Goal: Task Accomplishment & Management: Manage account settings

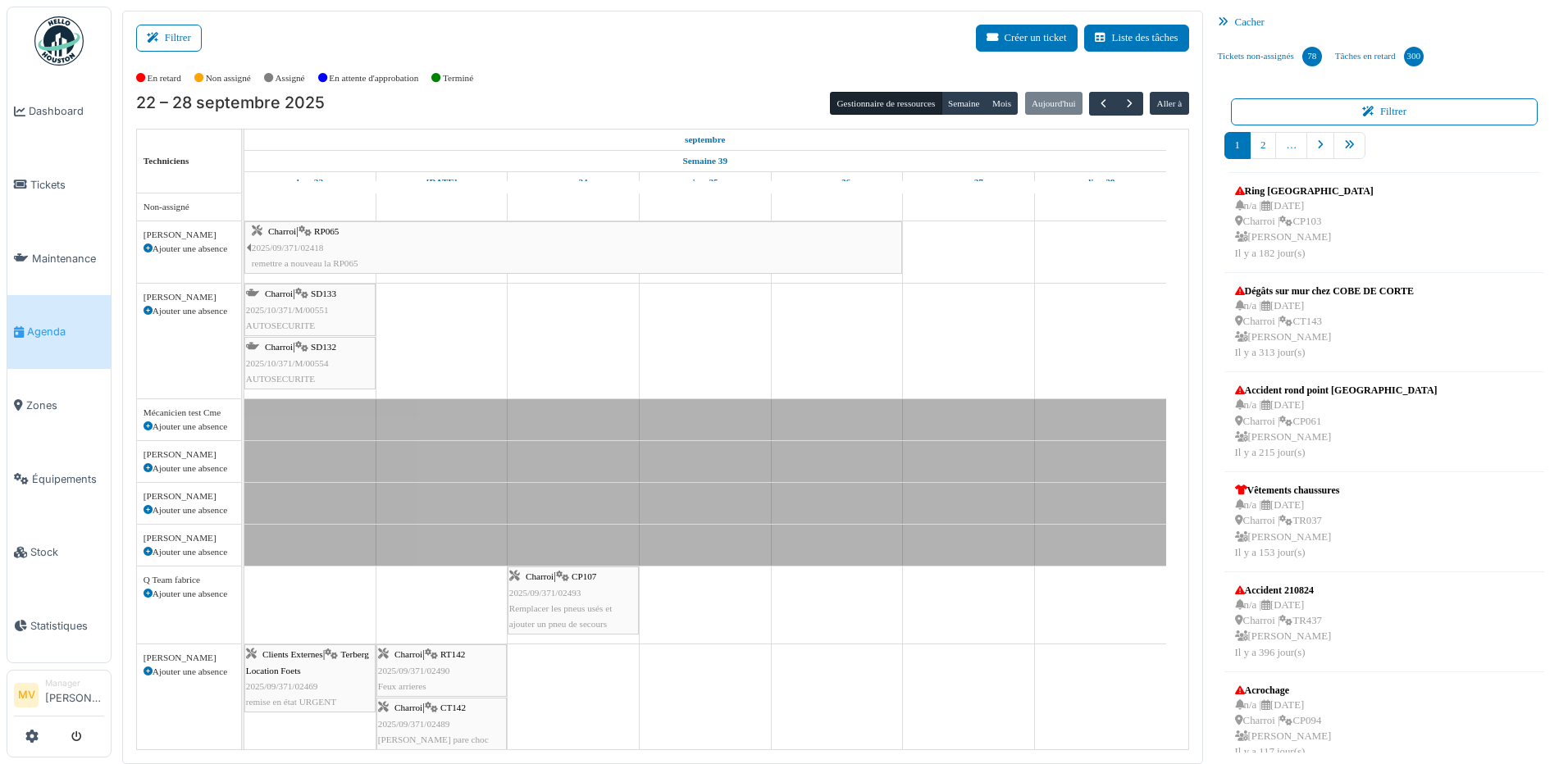
scroll to position [362, 0]
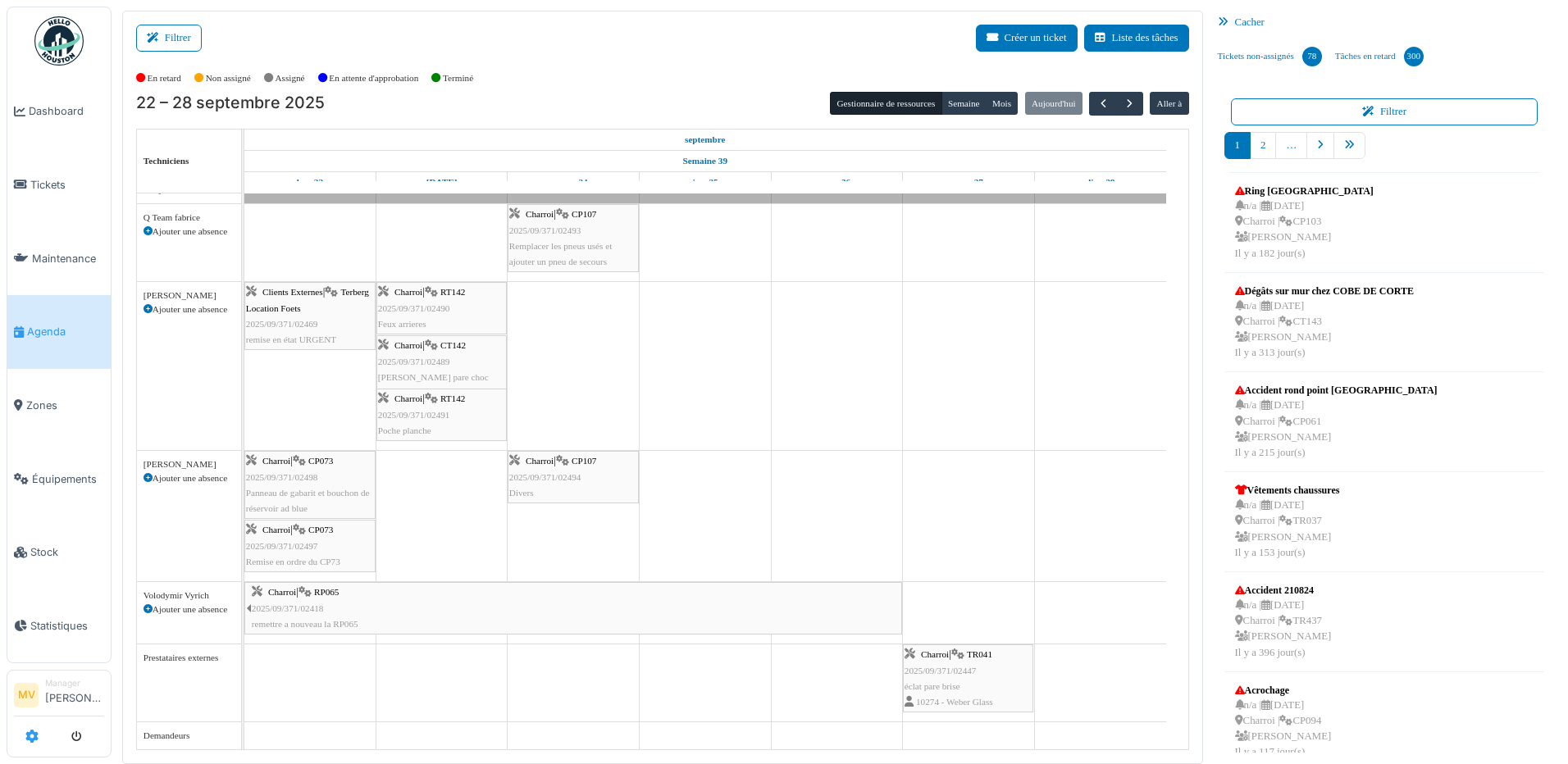
click at [34, 734] on icon at bounding box center [32, 737] width 13 height 13
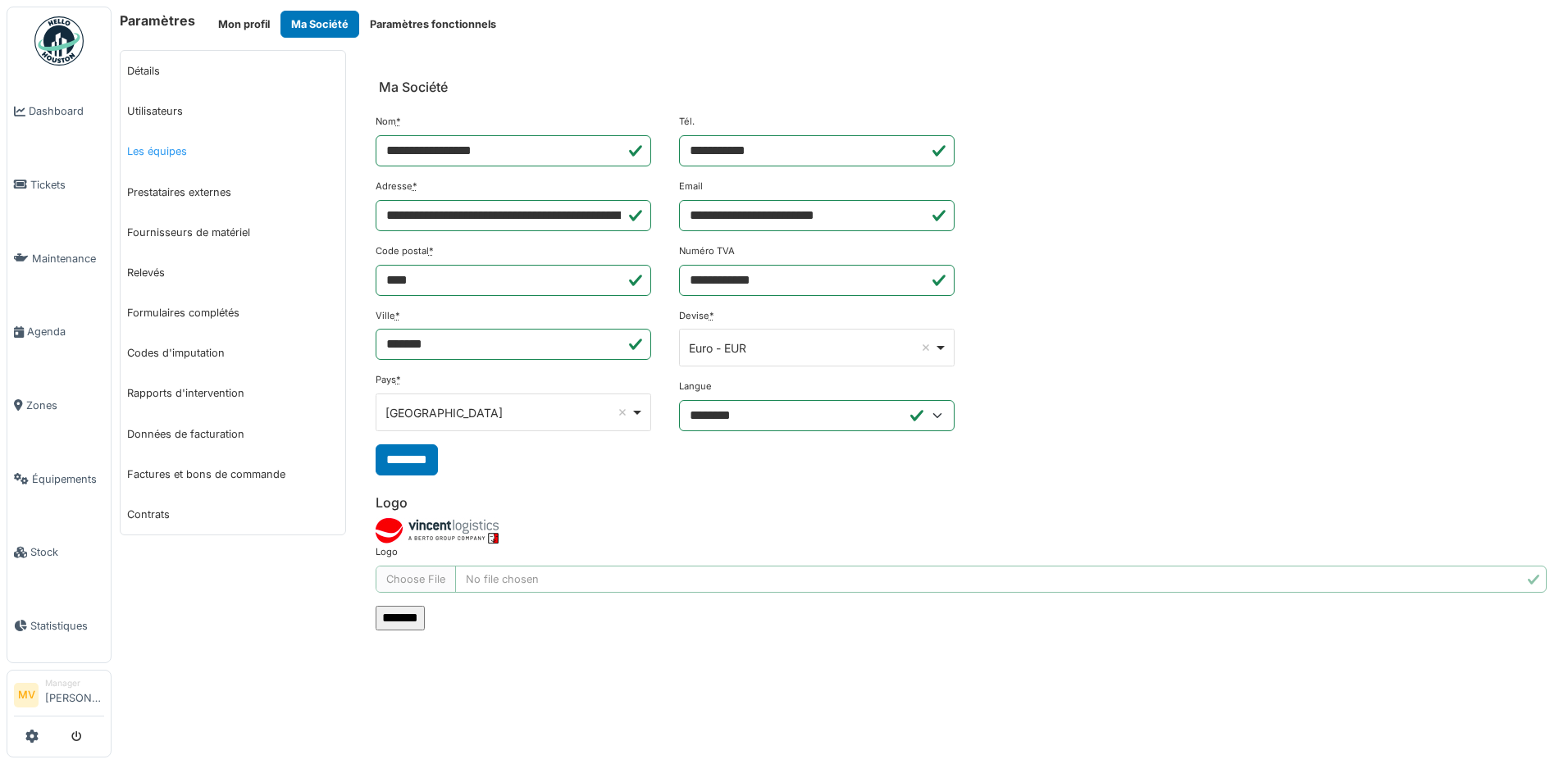
click at [198, 146] on link "Les équipes" at bounding box center [232, 151] width 225 height 40
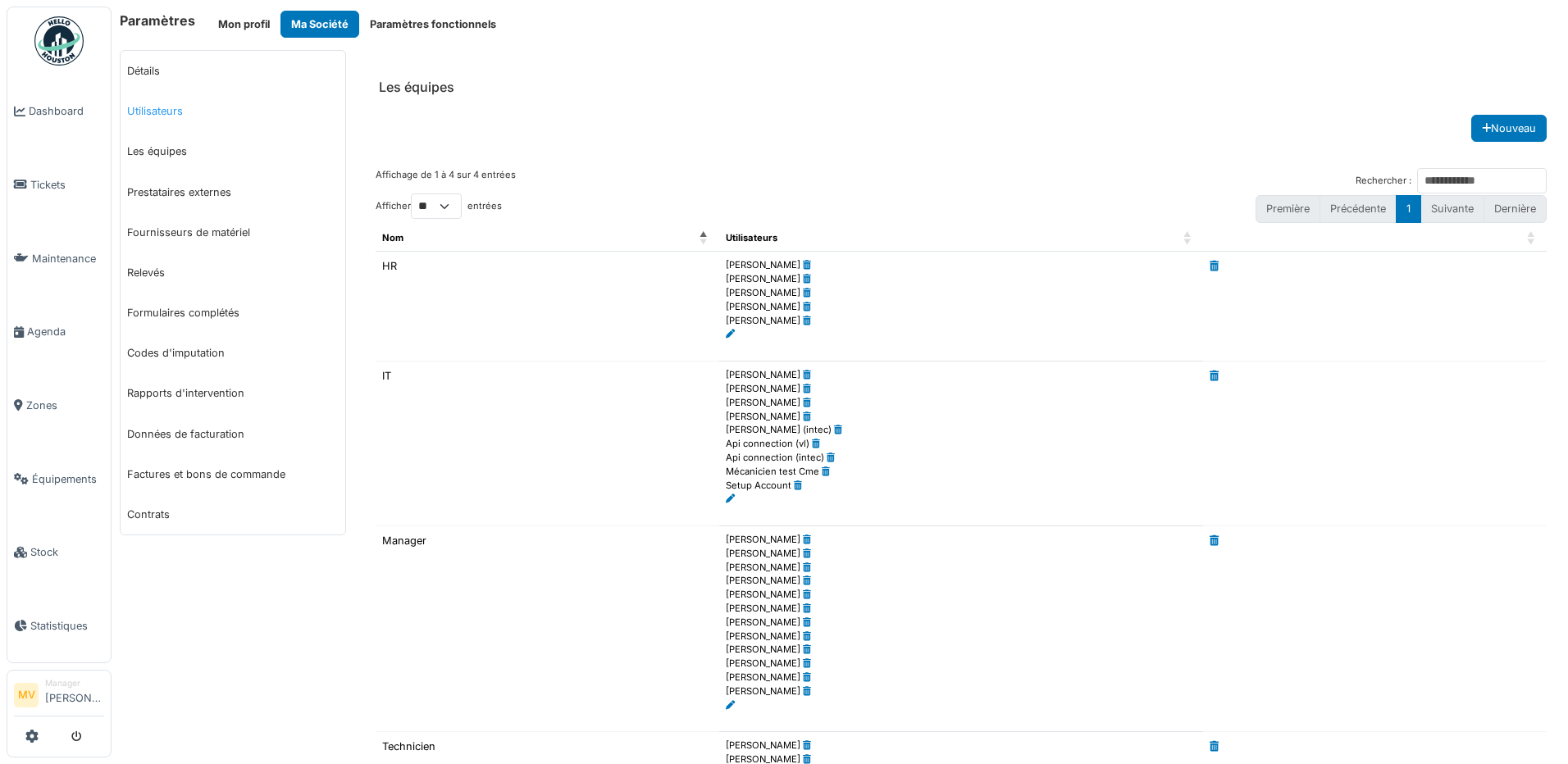
click at [176, 113] on link "Utilisateurs" at bounding box center [232, 111] width 225 height 40
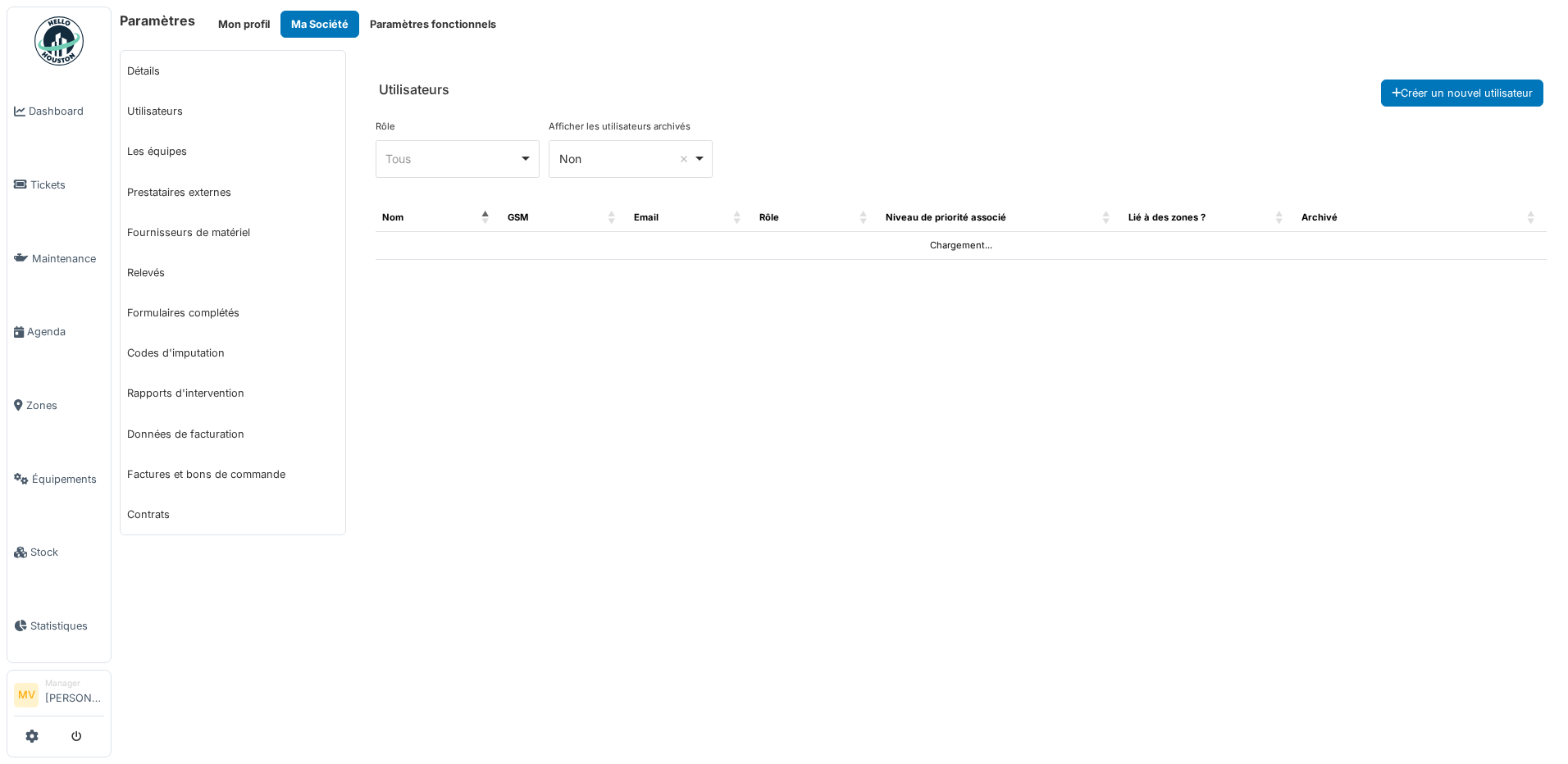
select select "***"
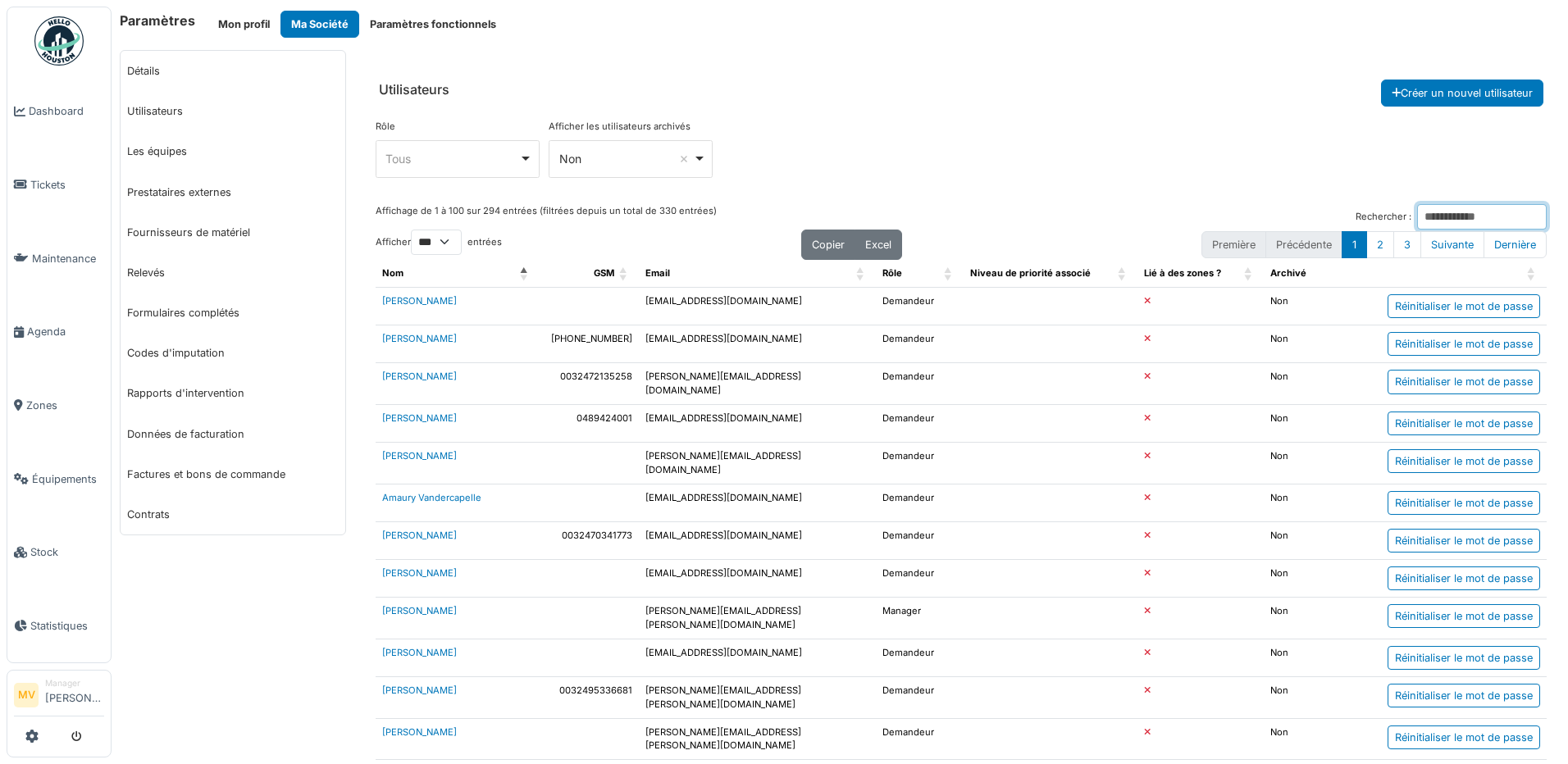
click at [1444, 216] on input "Rechercher :" at bounding box center [1481, 217] width 129 height 26
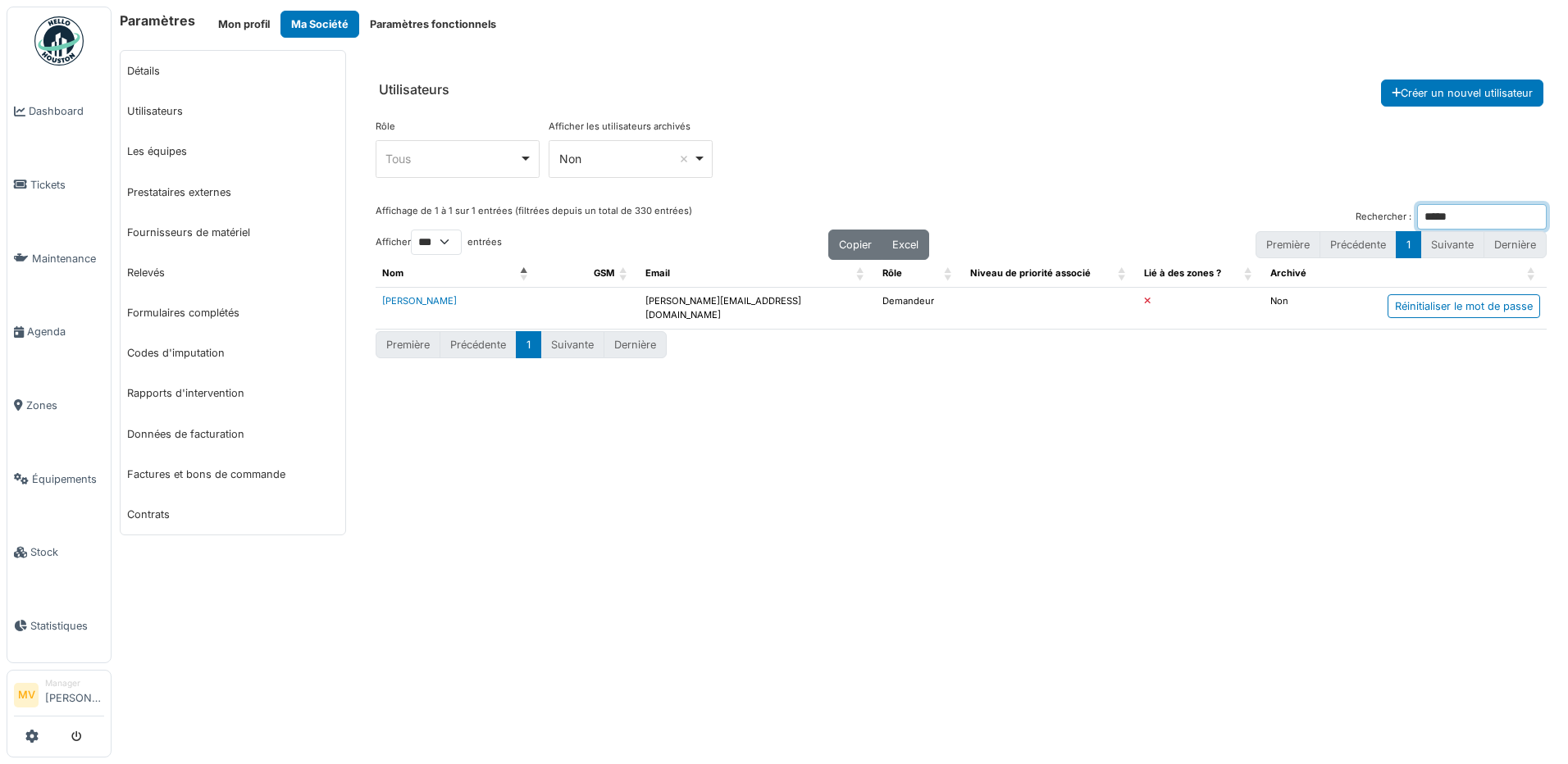
type input "*****"
click at [424, 298] on link "Dylan Blaimont" at bounding box center [419, 301] width 75 height 12
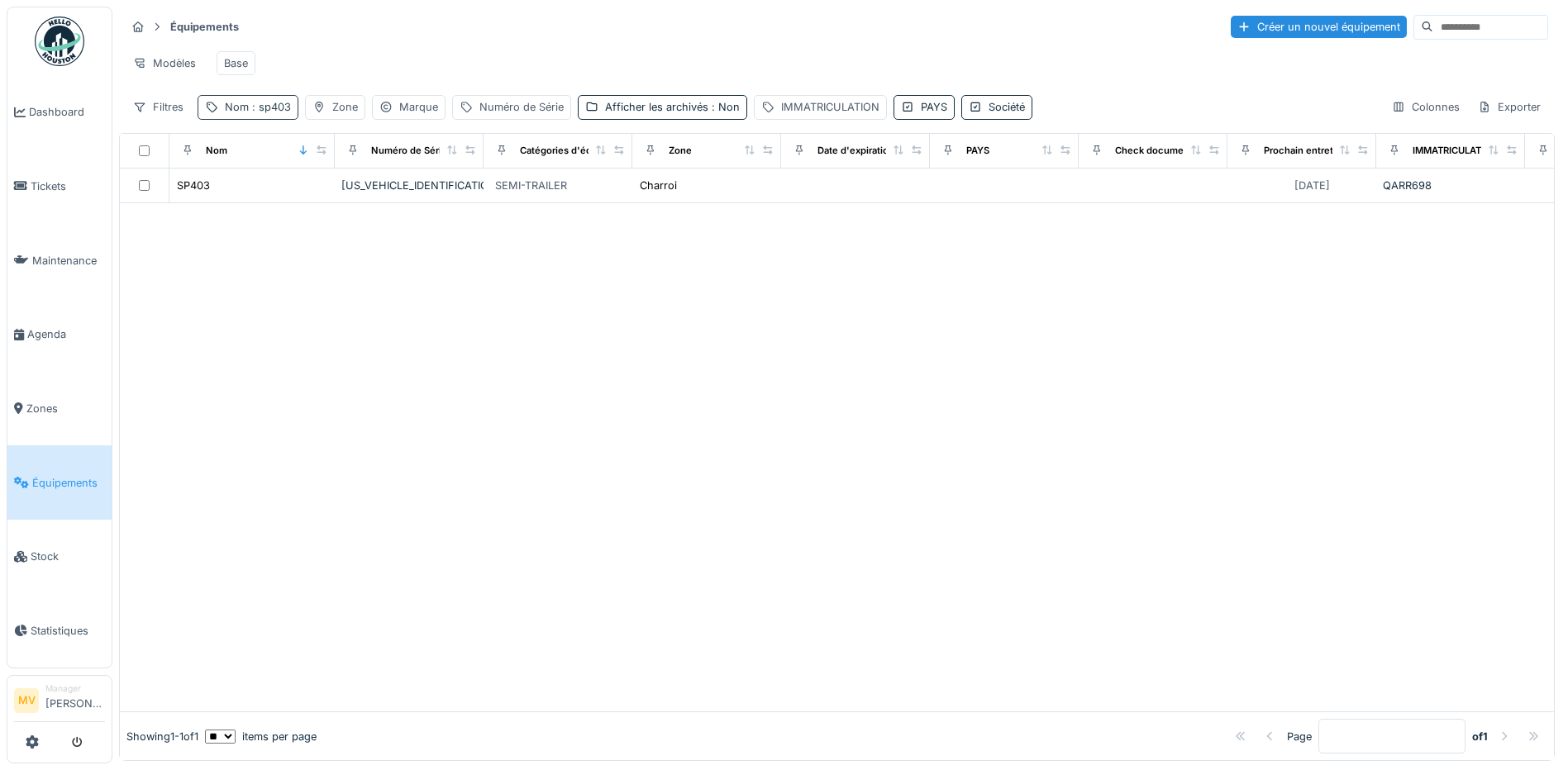
click at [284, 111] on div "Nom : sp403" at bounding box center [258, 107] width 66 height 16
click at [353, 198] on icon at bounding box center [349, 199] width 8 height 8
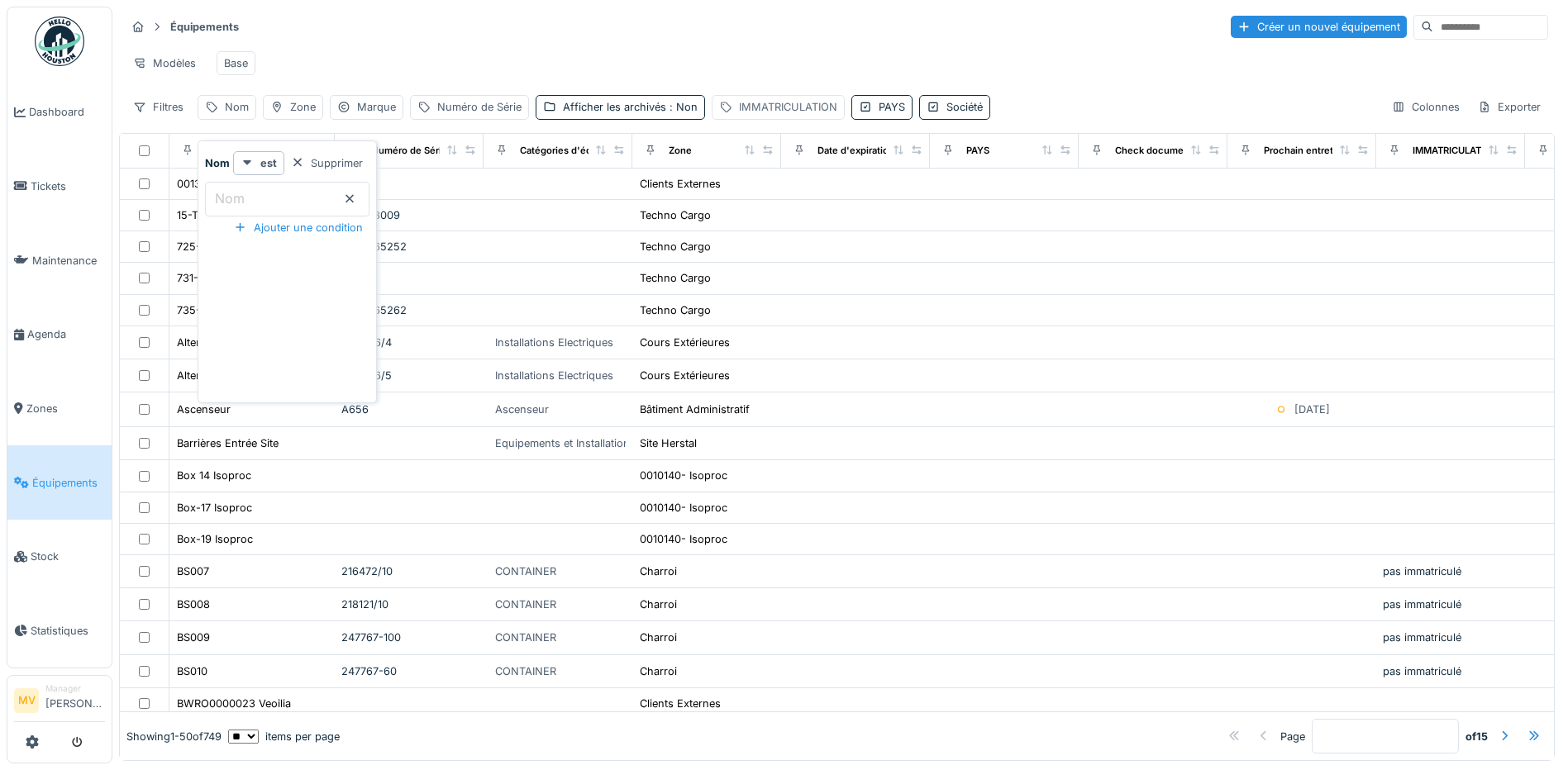
click at [757, 115] on div "IMMATRICULATION" at bounding box center [788, 107] width 99 height 16
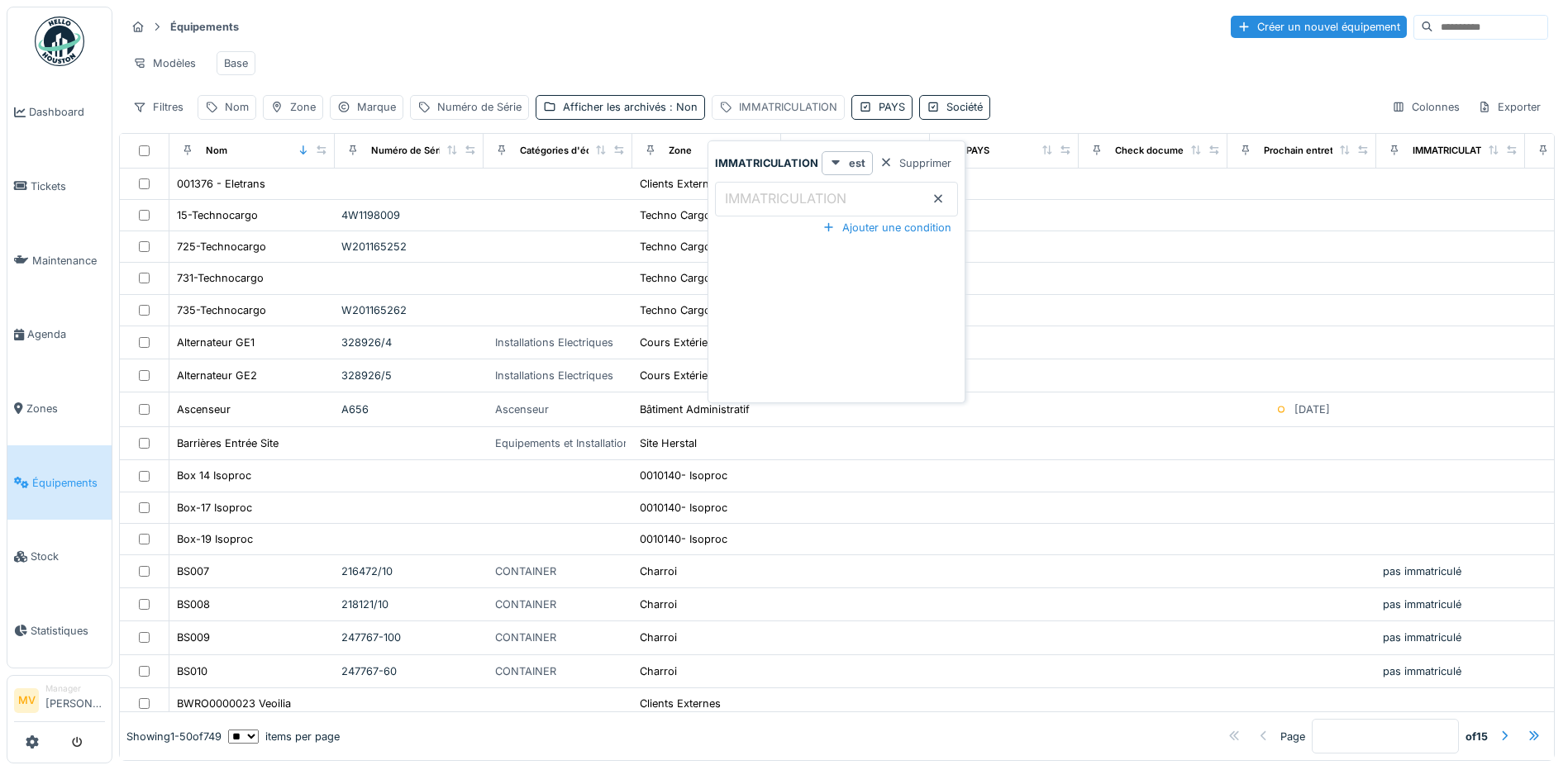
click at [753, 115] on div "IMMATRICULATION" at bounding box center [788, 107] width 99 height 16
click at [769, 115] on div "IMMATRICULATION" at bounding box center [788, 107] width 99 height 16
click at [777, 201] on label "IMMATRICULATION" at bounding box center [786, 198] width 128 height 20
click at [777, 201] on input "IMMATRICULATION" at bounding box center [836, 199] width 243 height 35
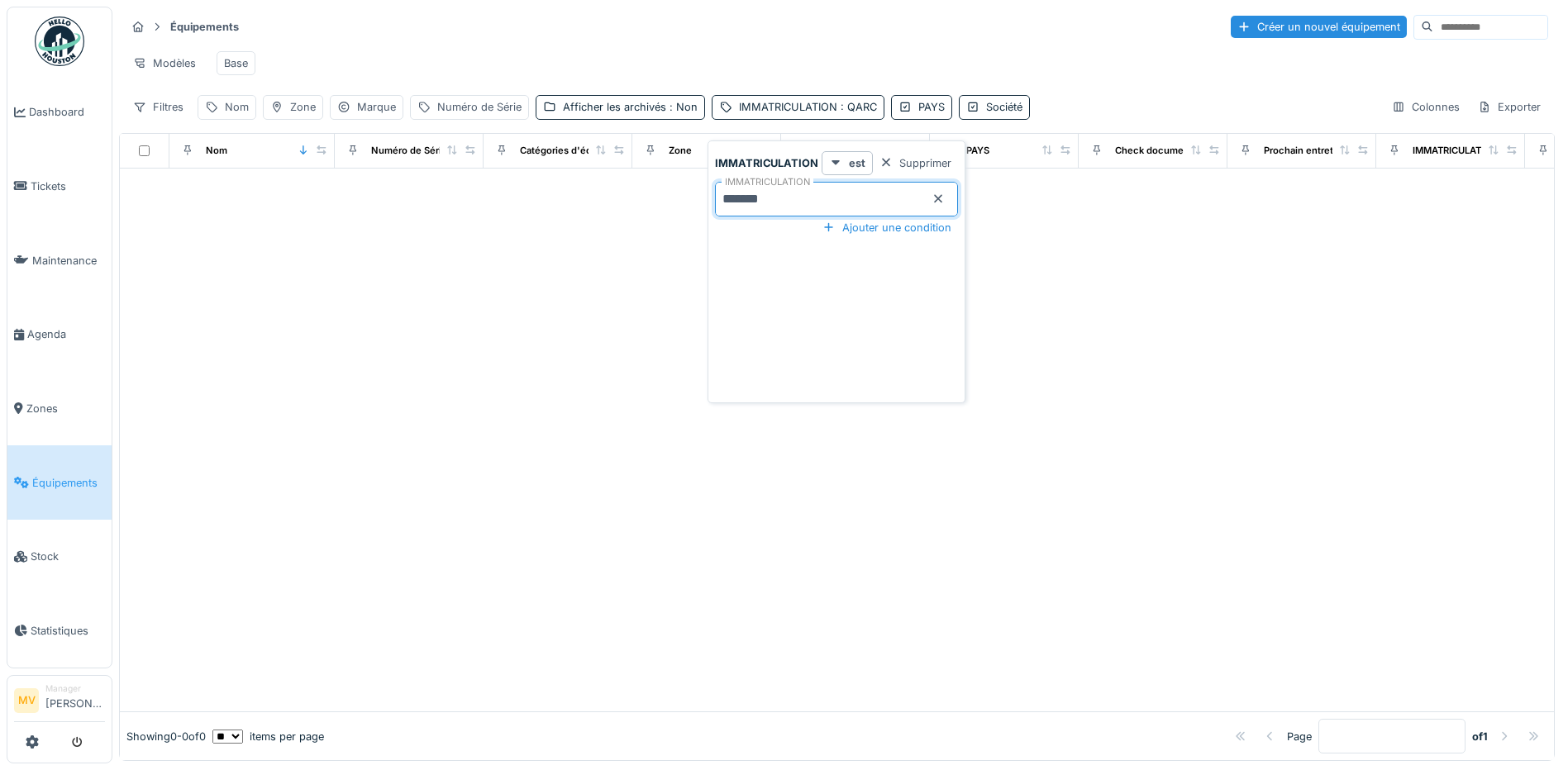
type input "*******"
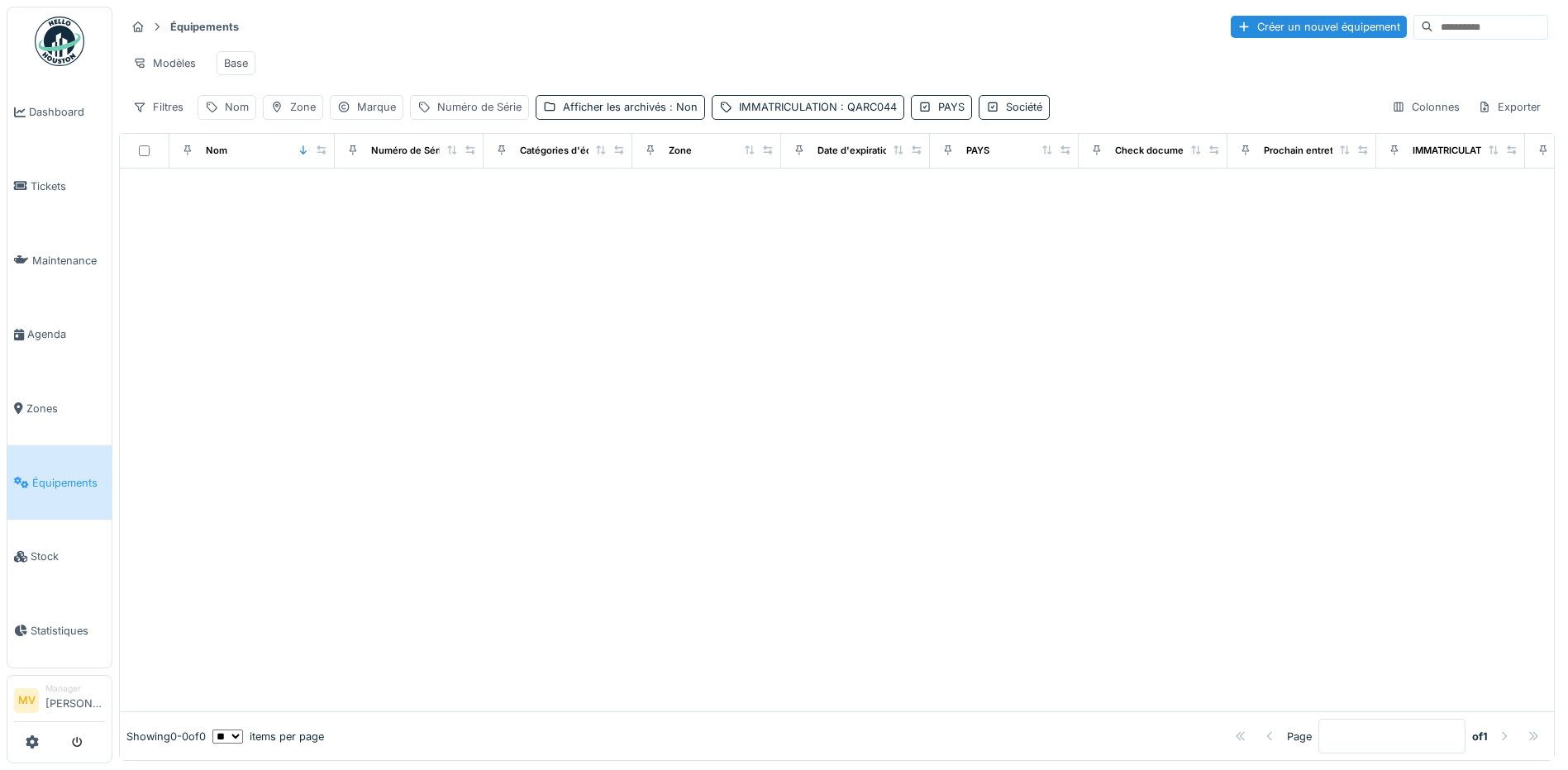
click at [1054, 239] on div at bounding box center [836, 440] width 1434 height 543
click at [866, 113] on span ": QARC044" at bounding box center [867, 107] width 60 height 12
click at [935, 207] on div at bounding box center [938, 198] width 13 height 16
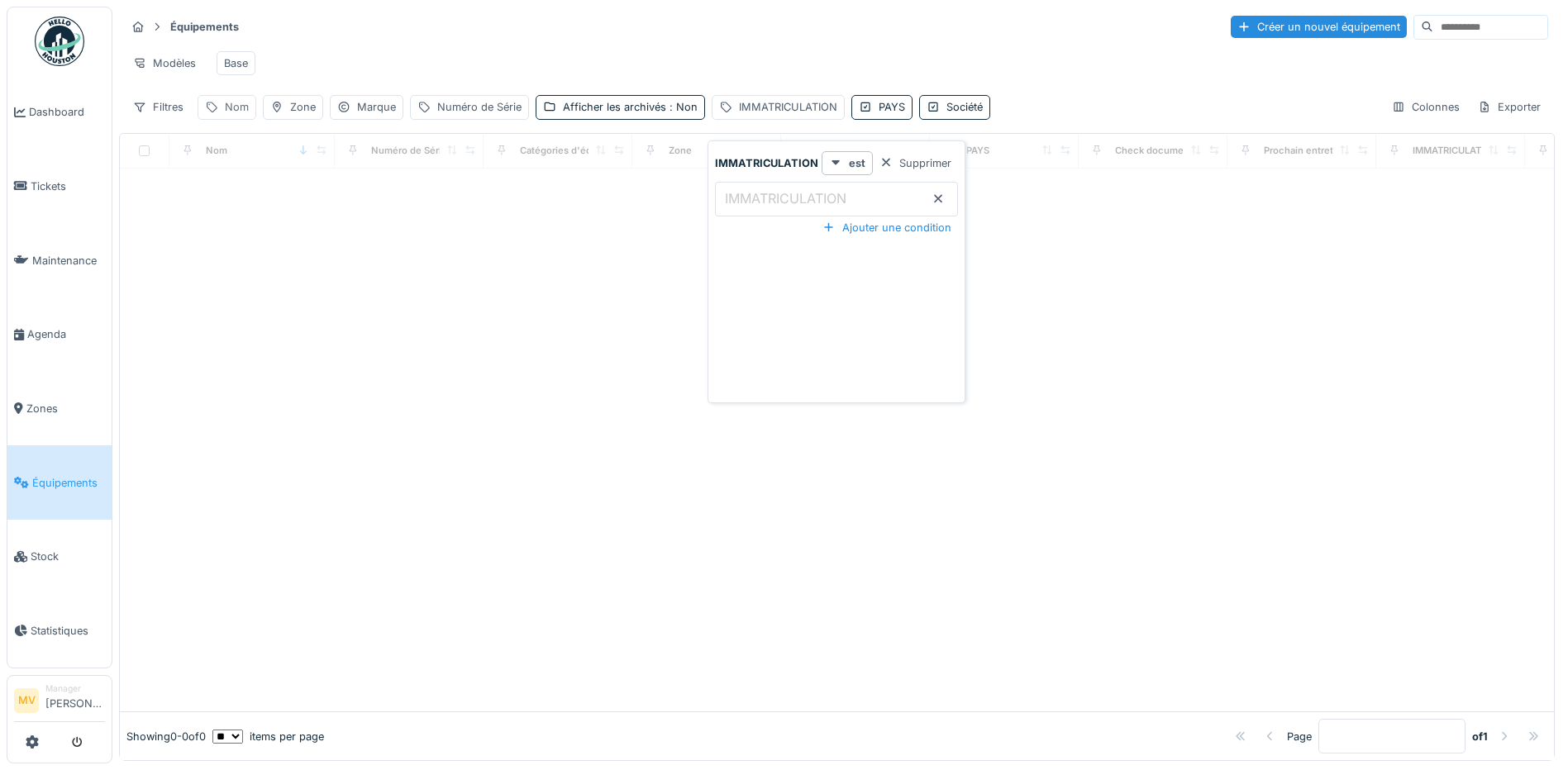
click at [231, 115] on div "Nom" at bounding box center [236, 107] width 24 height 16
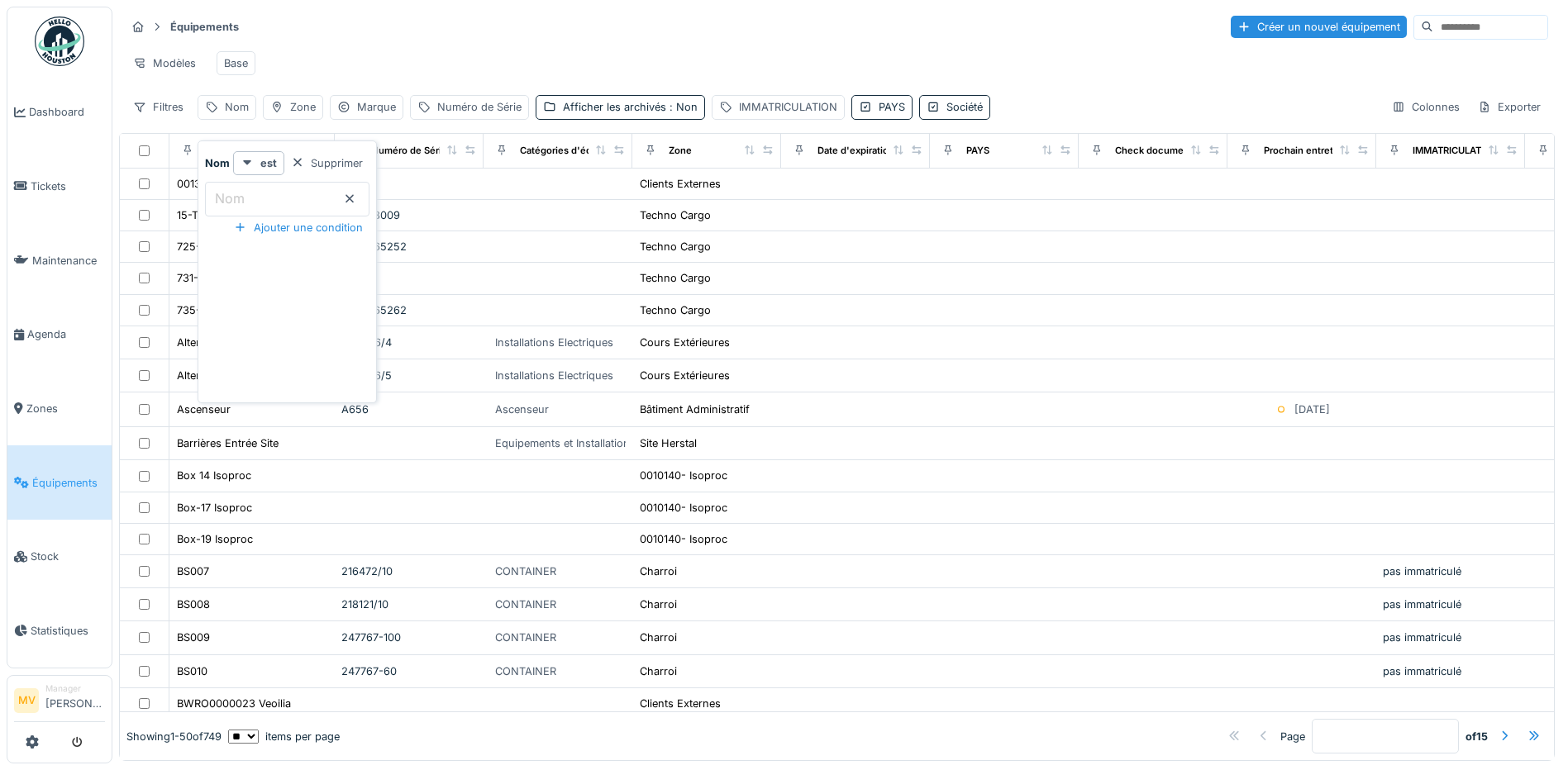
click at [256, 197] on input "Nom" at bounding box center [287, 199] width 164 height 35
paste input "**********"
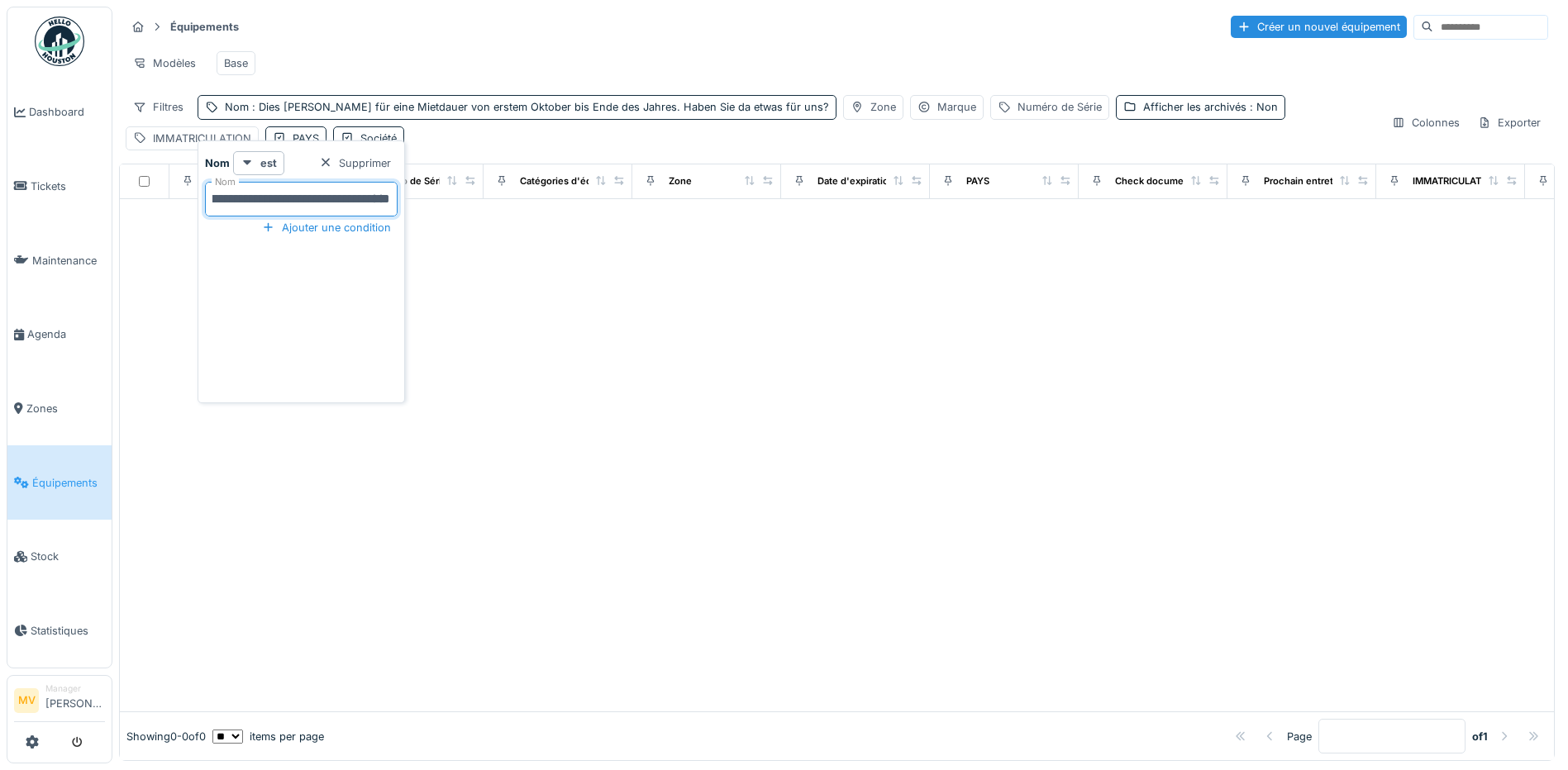
scroll to position [0, 145]
type input "**********"
click at [379, 199] on icon at bounding box center [377, 198] width 13 height 11
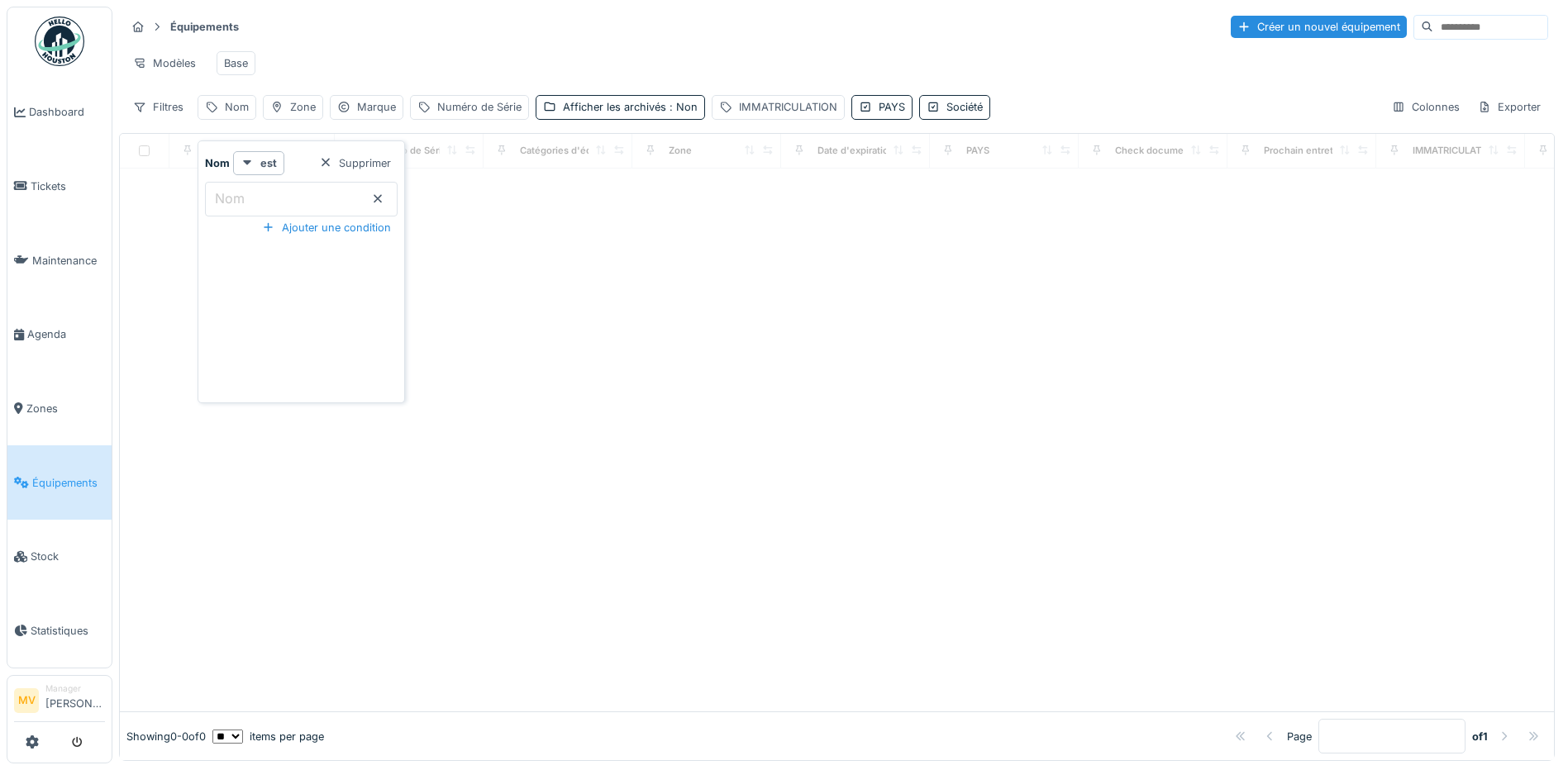
click at [315, 189] on input "Nom" at bounding box center [301, 199] width 192 height 35
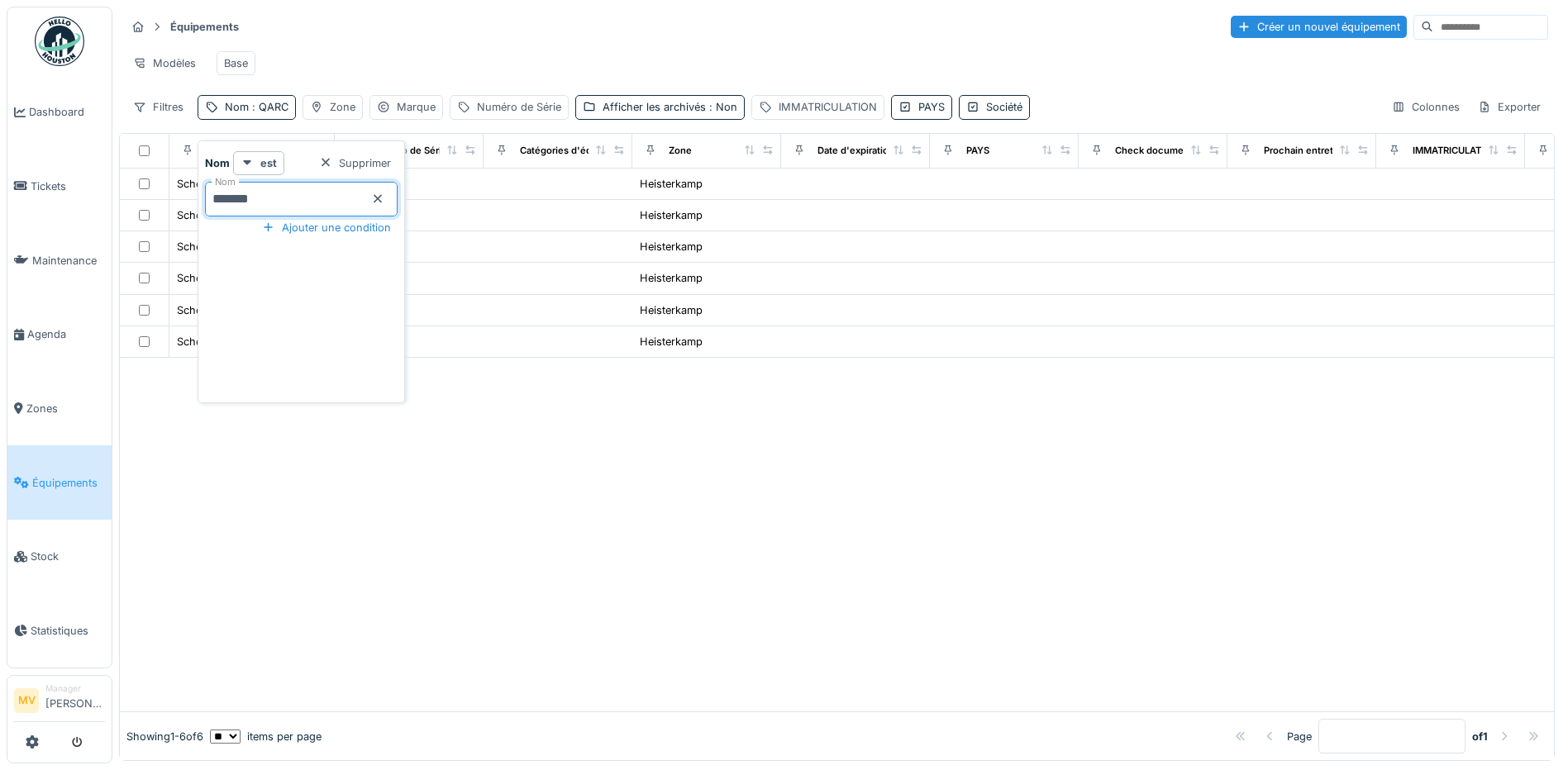
type input "*******"
click at [691, 578] on div at bounding box center [836, 456] width 1434 height 512
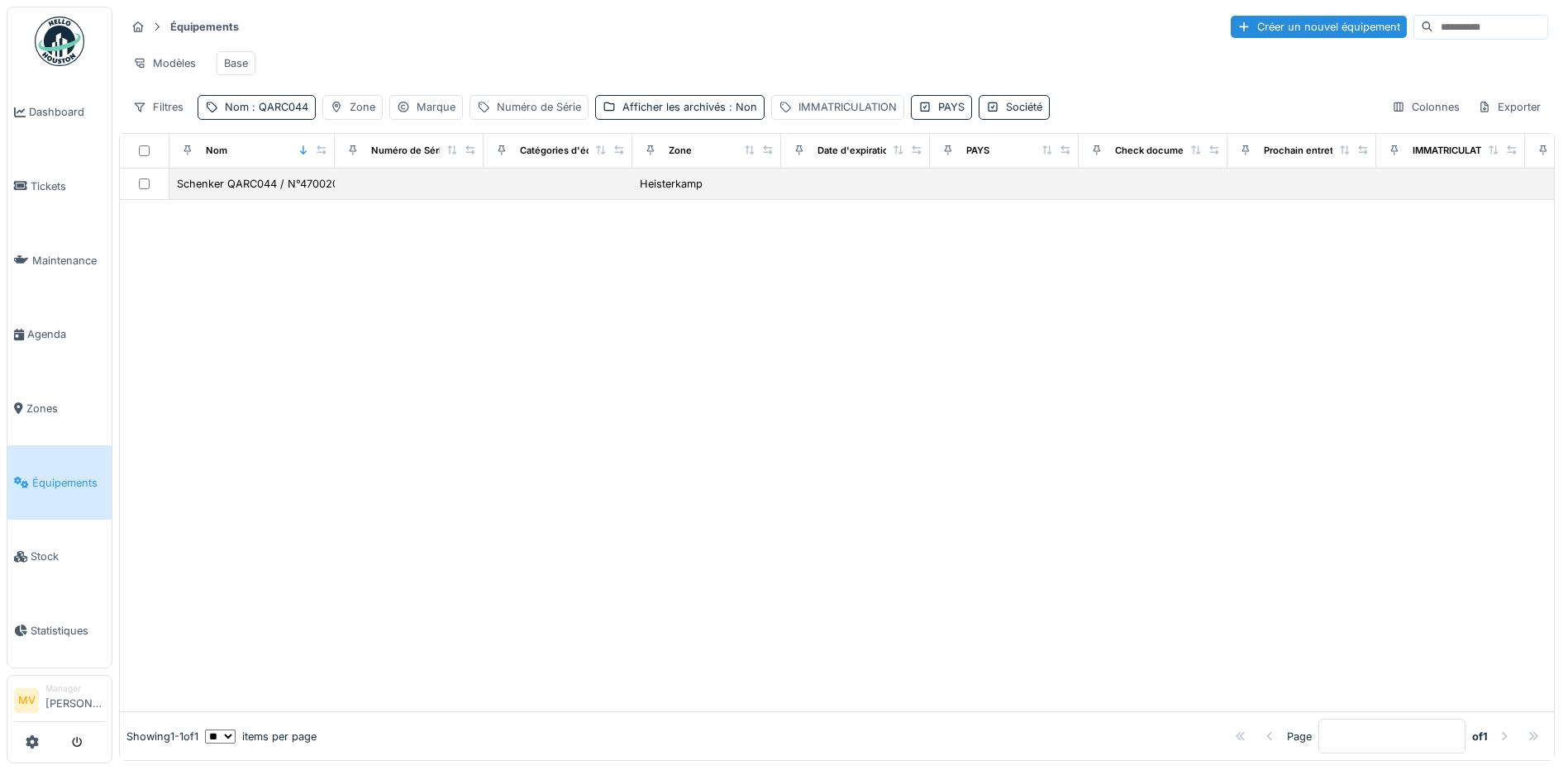
click at [343, 196] on td at bounding box center [408, 184] width 149 height 32
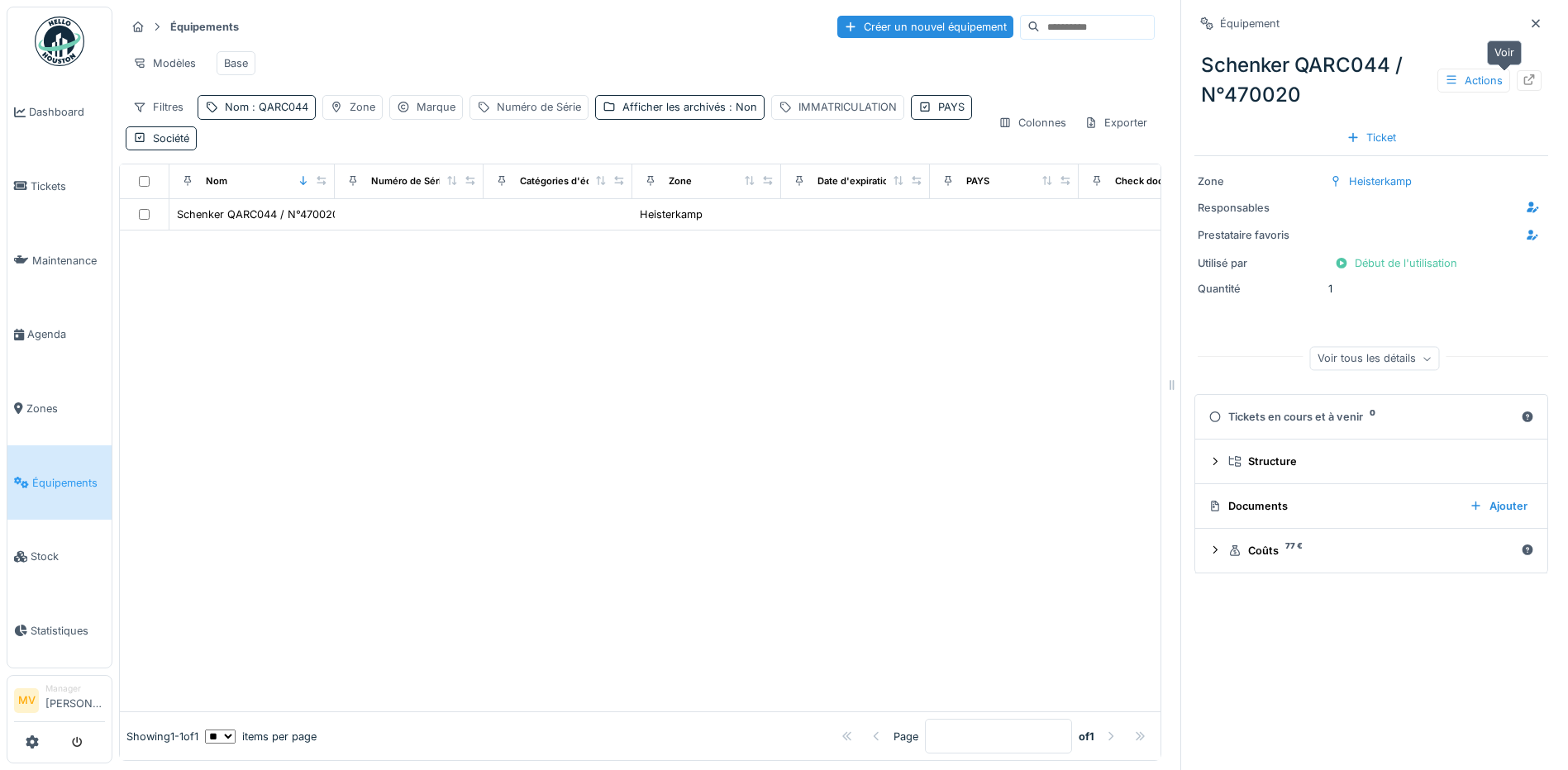
click at [1522, 83] on icon at bounding box center [1529, 80] width 13 height 11
drag, startPoint x: 46, startPoint y: 478, endPoint x: 58, endPoint y: 470, distance: 14.4
click at [46, 478] on span "Équipements" at bounding box center [69, 483] width 73 height 16
click at [265, 112] on div "Nom : QARC044" at bounding box center [266, 107] width 84 height 16
click at [369, 208] on input "*******" at bounding box center [287, 199] width 164 height 35
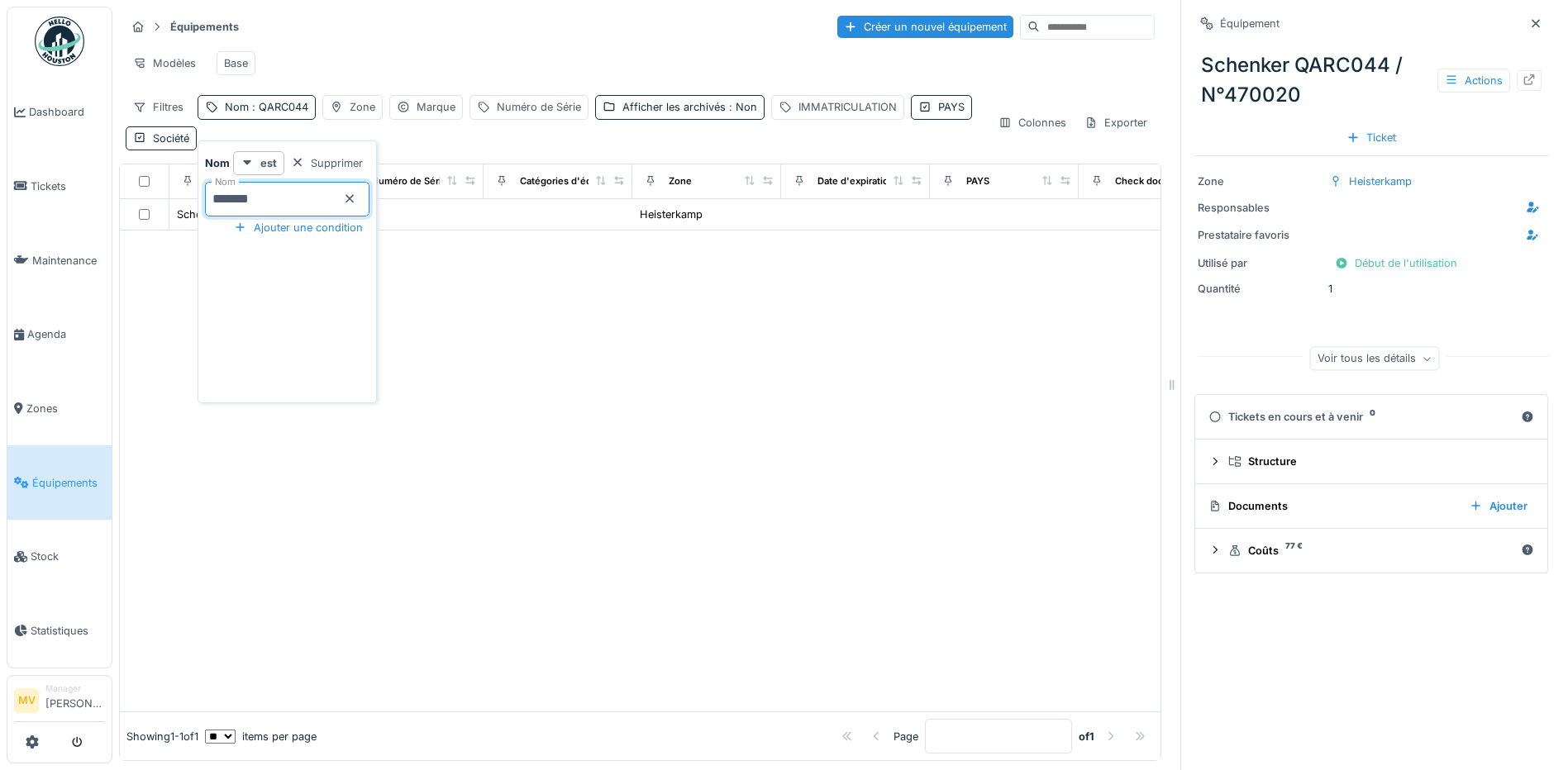
click at [353, 197] on icon at bounding box center [349, 199] width 8 height 8
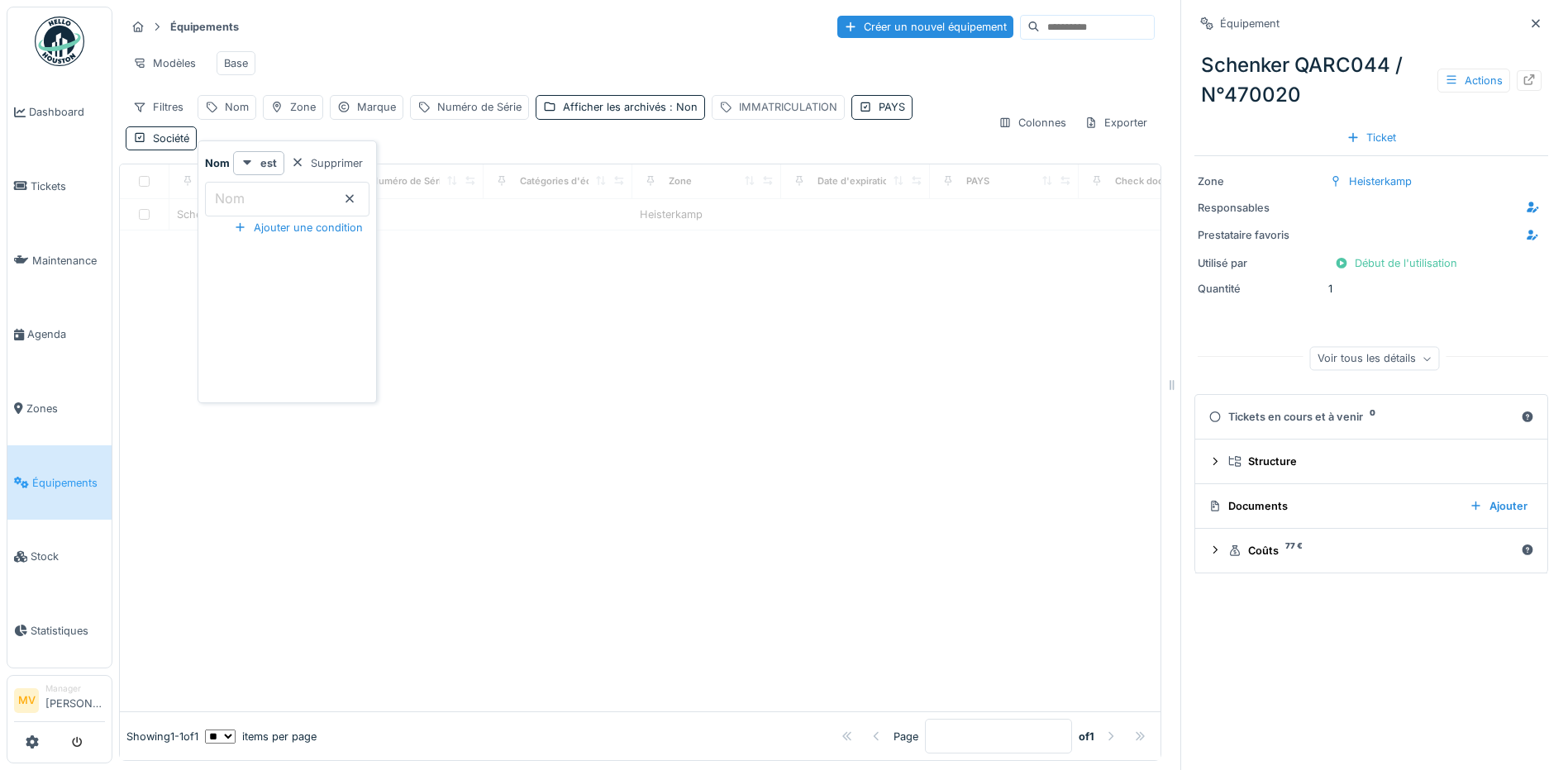
click at [806, 115] on div "IMMATRICULATION" at bounding box center [788, 107] width 99 height 16
click at [237, 115] on div "Nom" at bounding box center [236, 107] width 24 height 16
click at [242, 207] on label "Nom" at bounding box center [230, 198] width 37 height 20
click at [242, 207] on input "Nom" at bounding box center [287, 199] width 164 height 35
type input "*****"
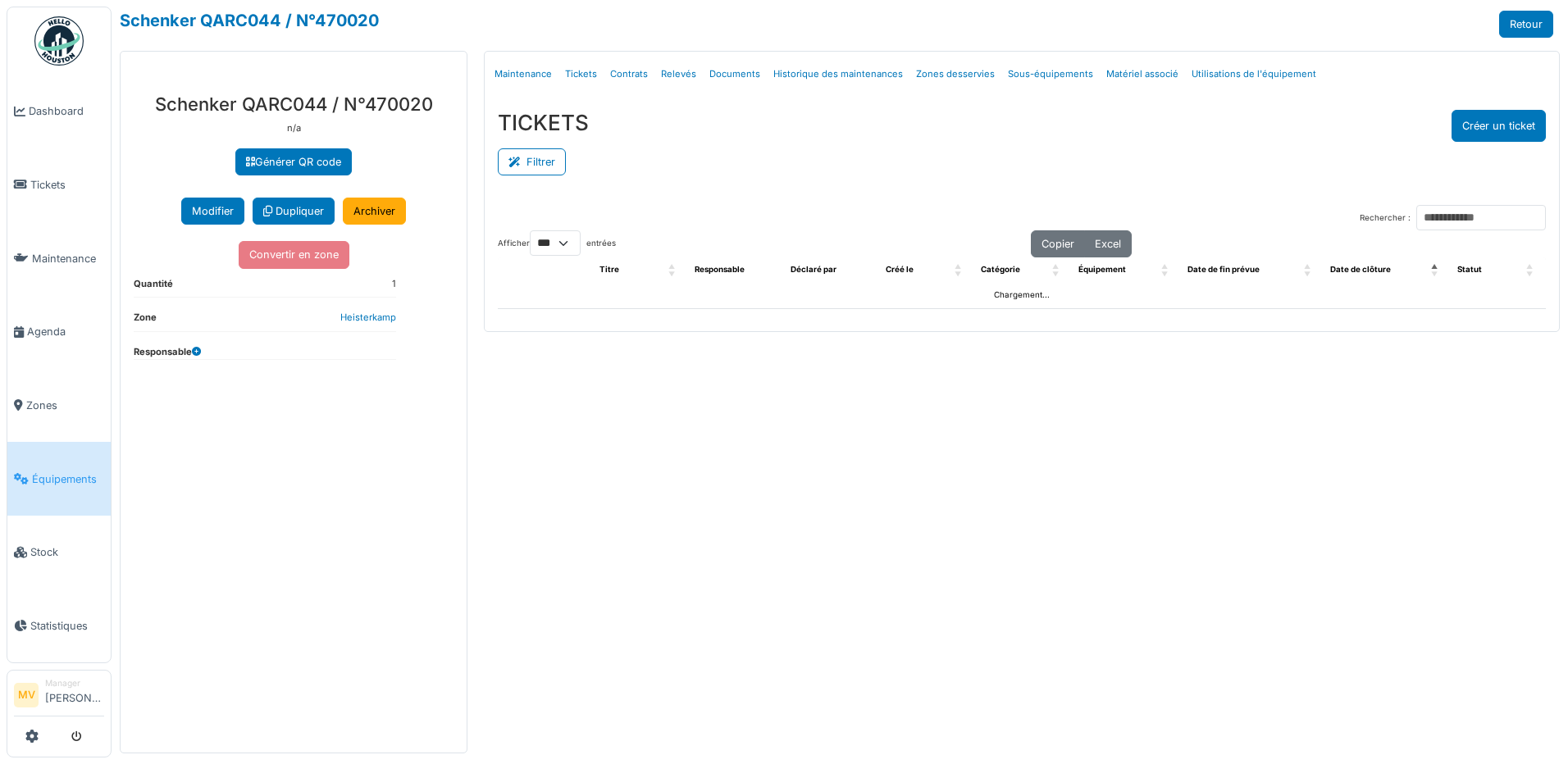
select select "***"
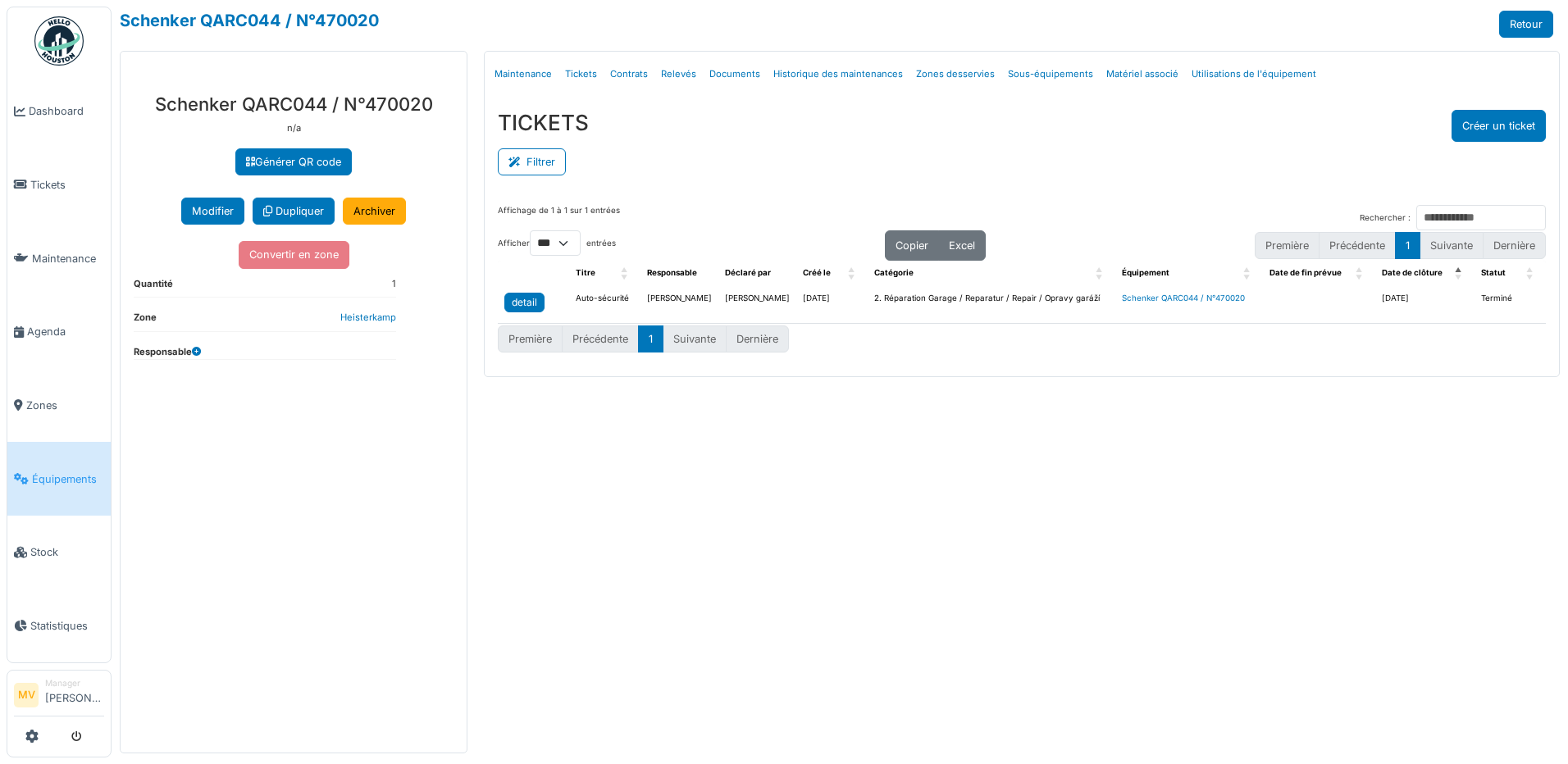
click at [529, 297] on div "detail" at bounding box center [524, 303] width 26 height 15
click at [510, 305] on link "detail" at bounding box center [524, 303] width 40 height 20
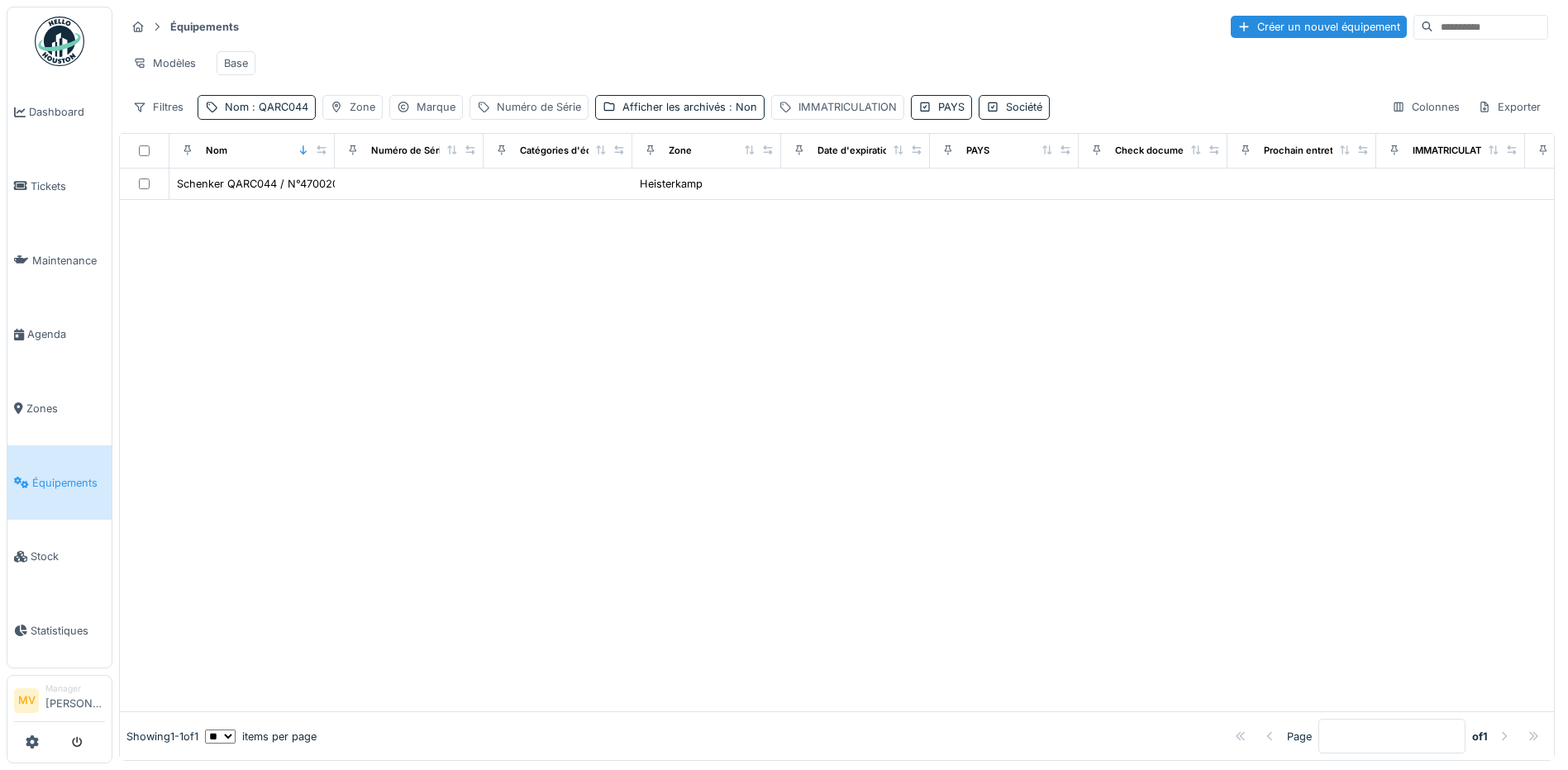
click at [425, 420] on div at bounding box center [836, 456] width 1434 height 512
click at [265, 113] on span ": QARC044" at bounding box center [279, 107] width 60 height 12
click at [356, 201] on icon at bounding box center [349, 198] width 13 height 11
click at [249, 197] on input "Nom" at bounding box center [287, 199] width 164 height 35
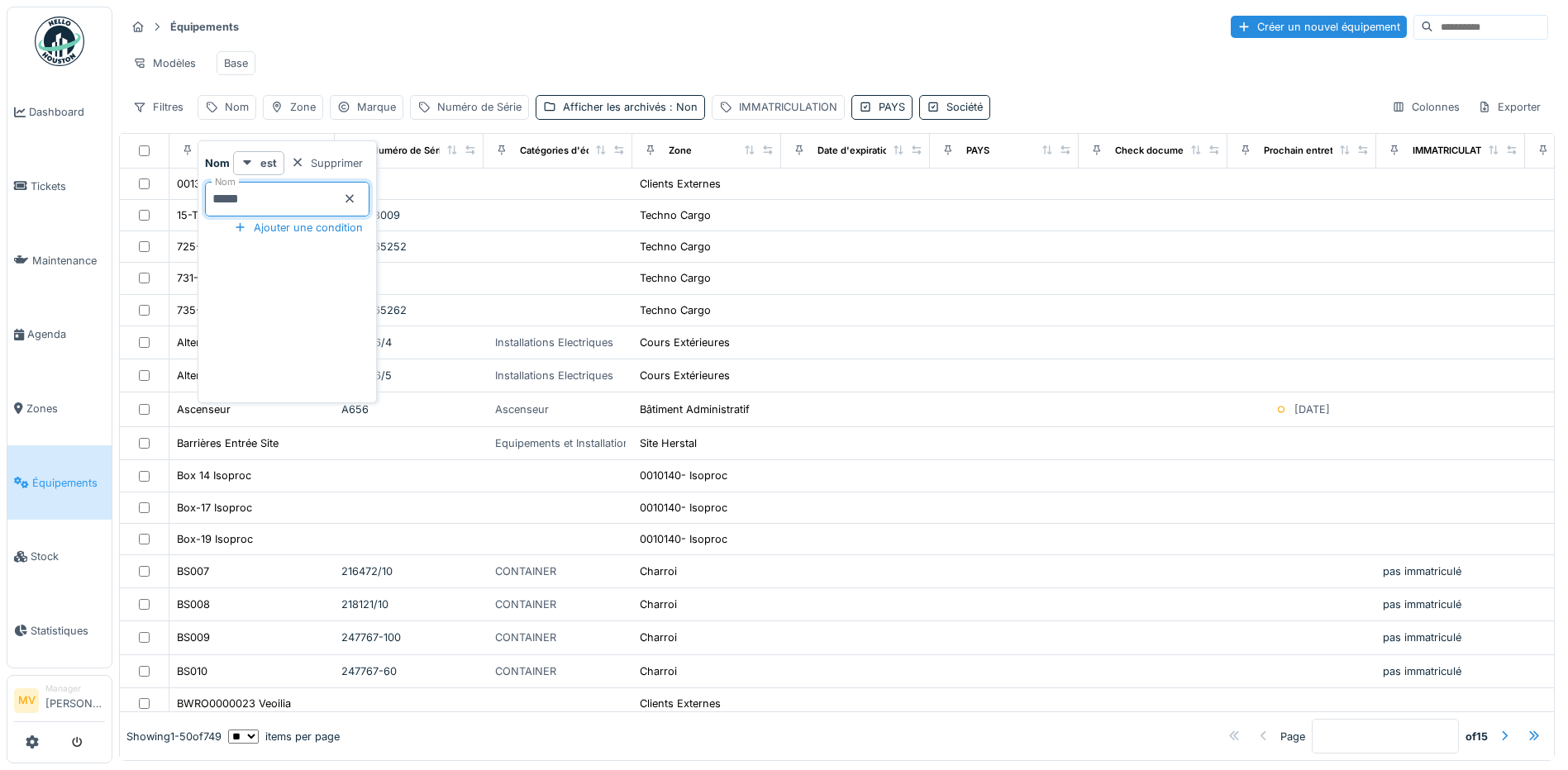
type input "*****"
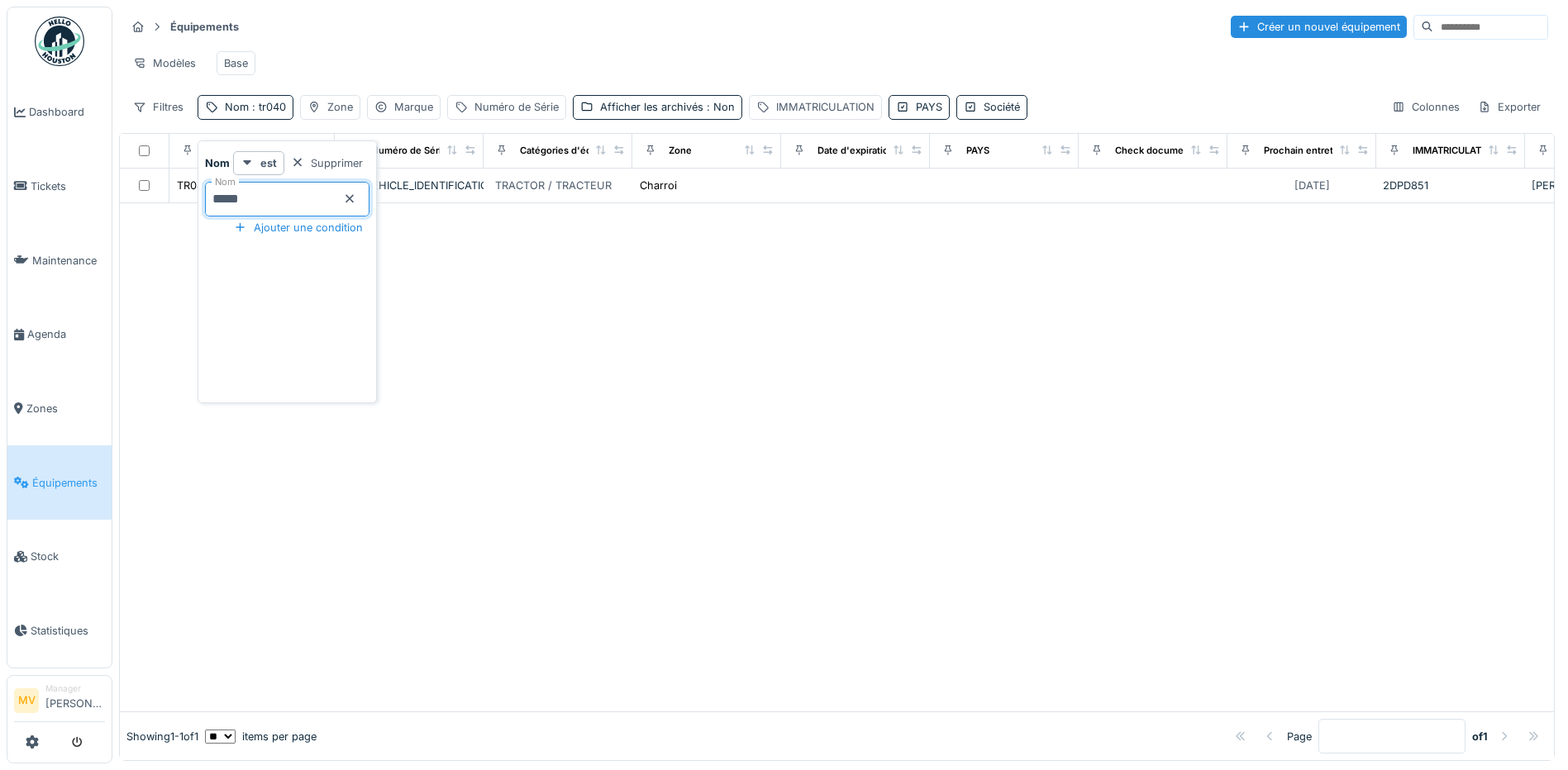
drag, startPoint x: 386, startPoint y: 46, endPoint x: 388, endPoint y: 102, distance: 56.0
click at [386, 46] on div "Modèles Base" at bounding box center [836, 63] width 1422 height 37
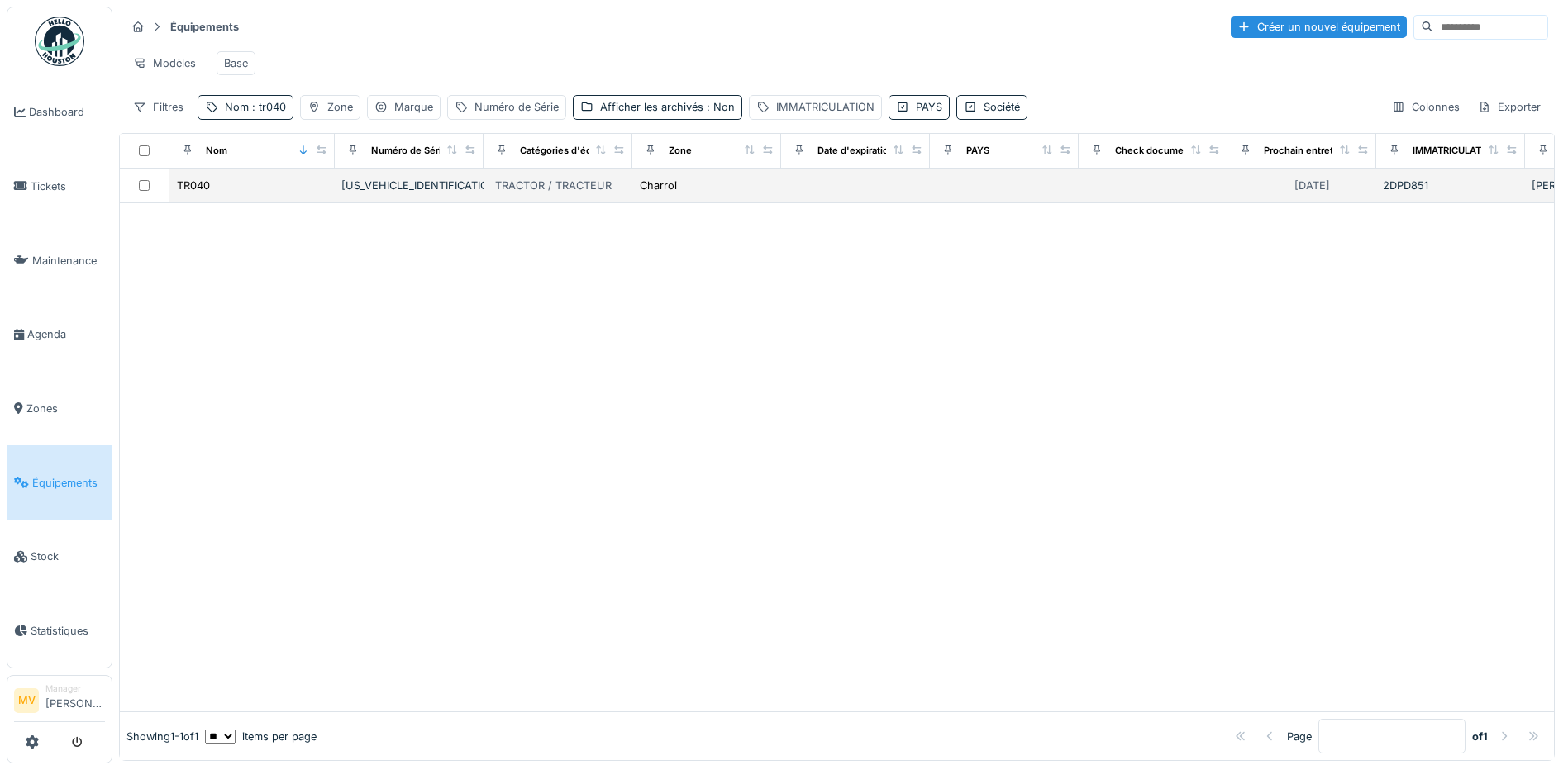
click at [444, 193] on div "ZCFM62AU20C505204" at bounding box center [408, 185] width 135 height 16
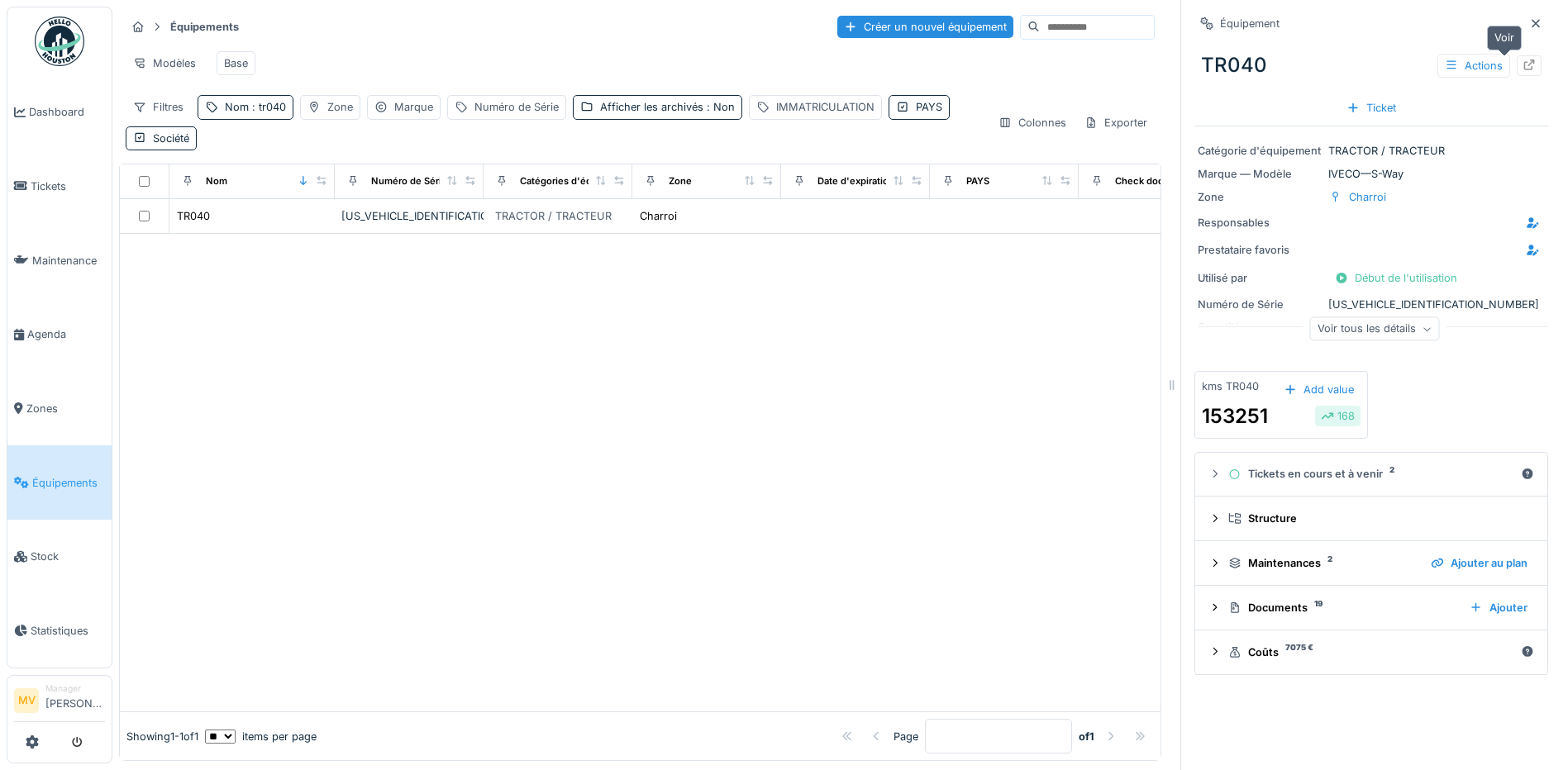
click at [1522, 65] on icon at bounding box center [1529, 65] width 13 height 11
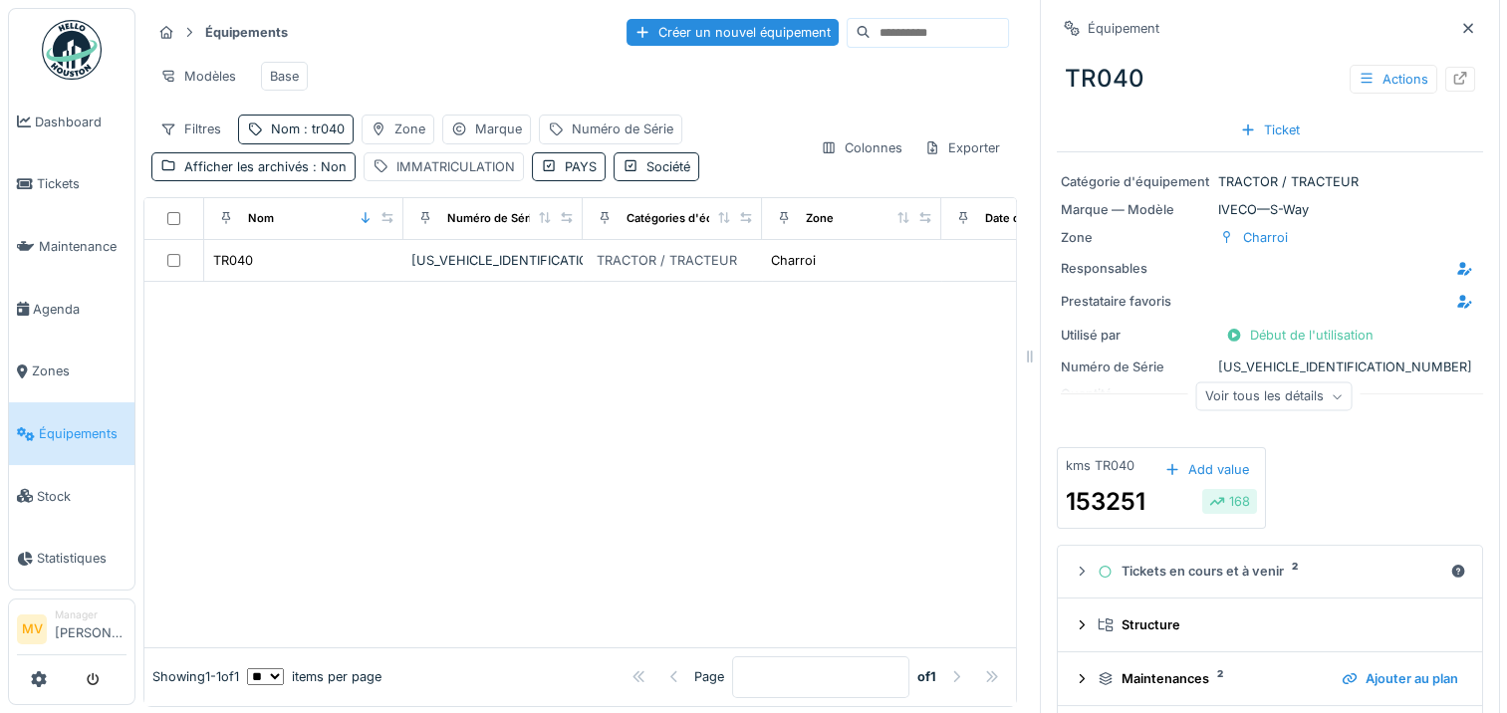
drag, startPoint x: 1436, startPoint y: 30, endPoint x: 944, endPoint y: 113, distance: 499.0
click at [944, 113] on div "Équipements Créer un nouvel équipement Modèles Base Filtres Nom : tr040 Zone Ma…" at bounding box center [821, 357] width 1372 height 715
click at [1460, 23] on icon at bounding box center [1468, 28] width 16 height 13
